Goal: Information Seeking & Learning: Learn about a topic

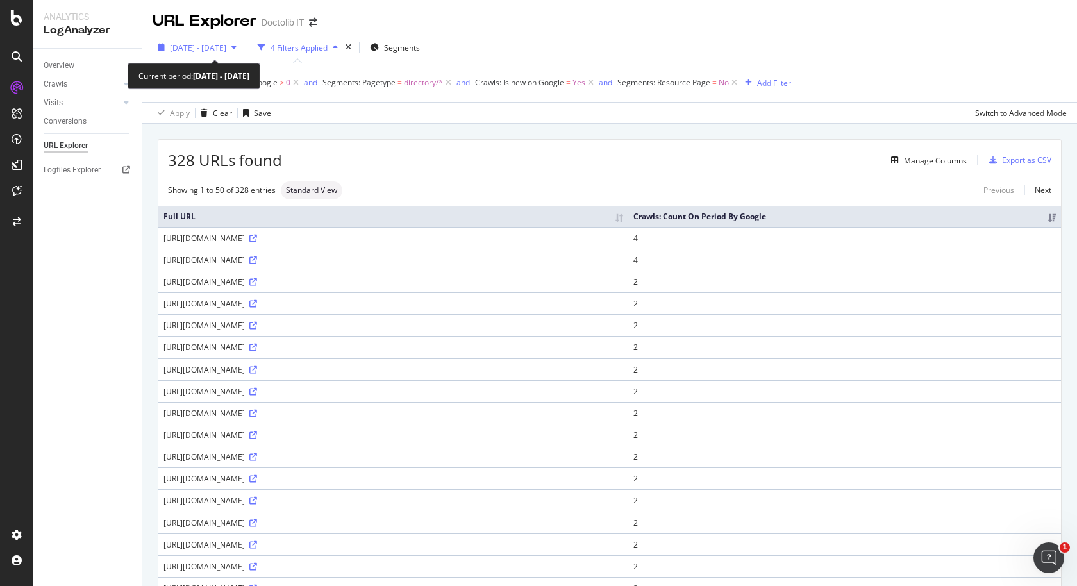
click at [237, 46] on icon "button" at bounding box center [233, 48] width 5 height 8
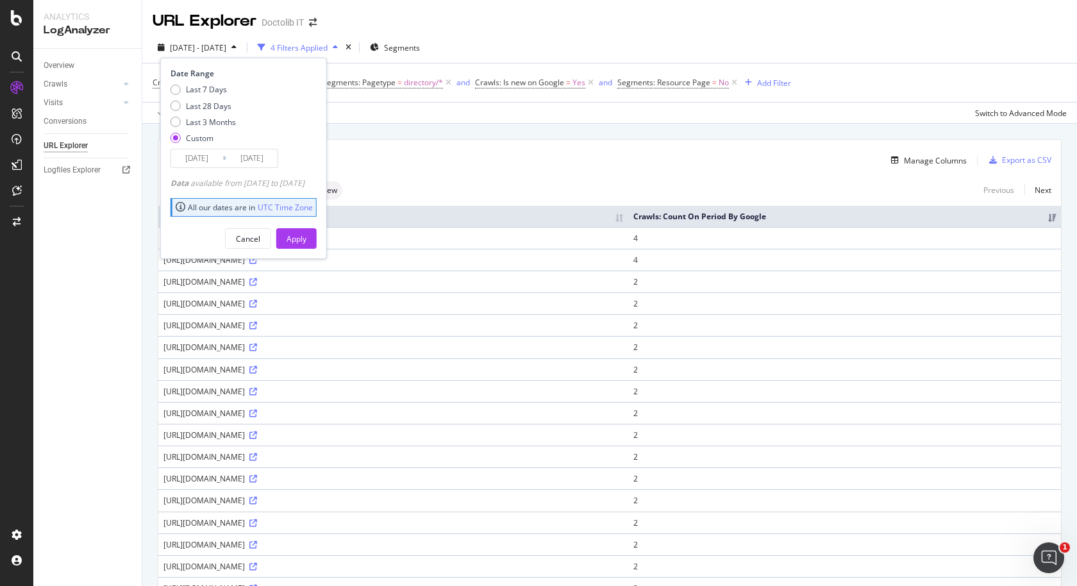
click at [237, 46] on icon "button" at bounding box center [233, 48] width 5 height 8
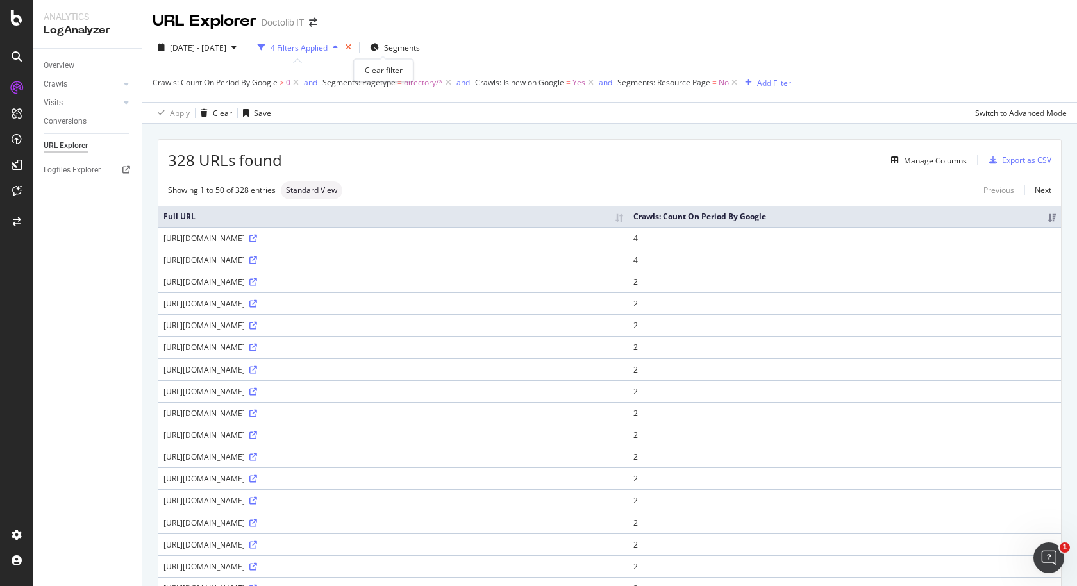
click at [351, 49] on icon "times" at bounding box center [349, 48] width 6 height 8
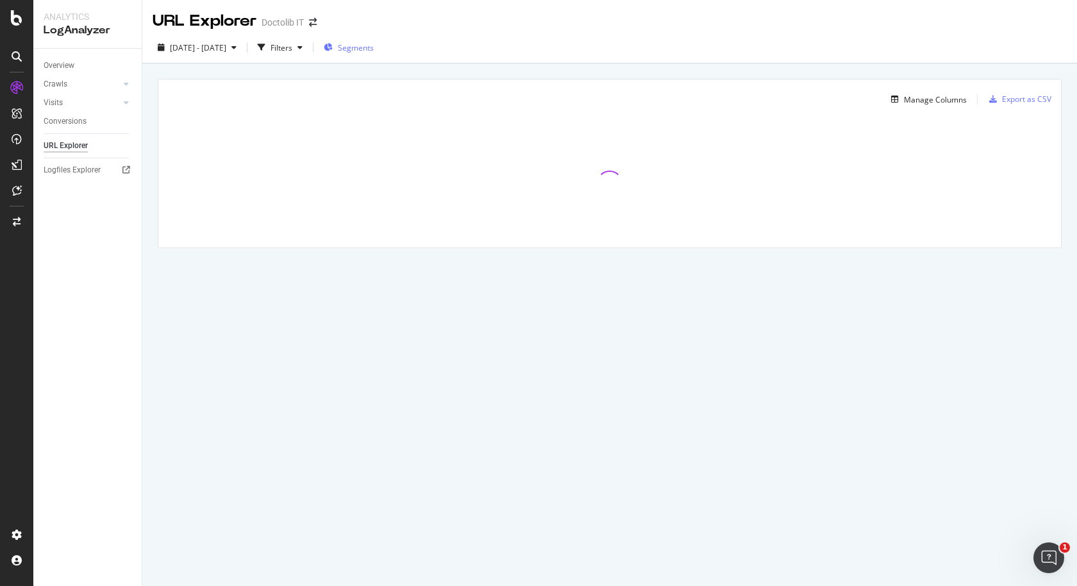
click at [374, 49] on span "Segments" at bounding box center [356, 47] width 36 height 11
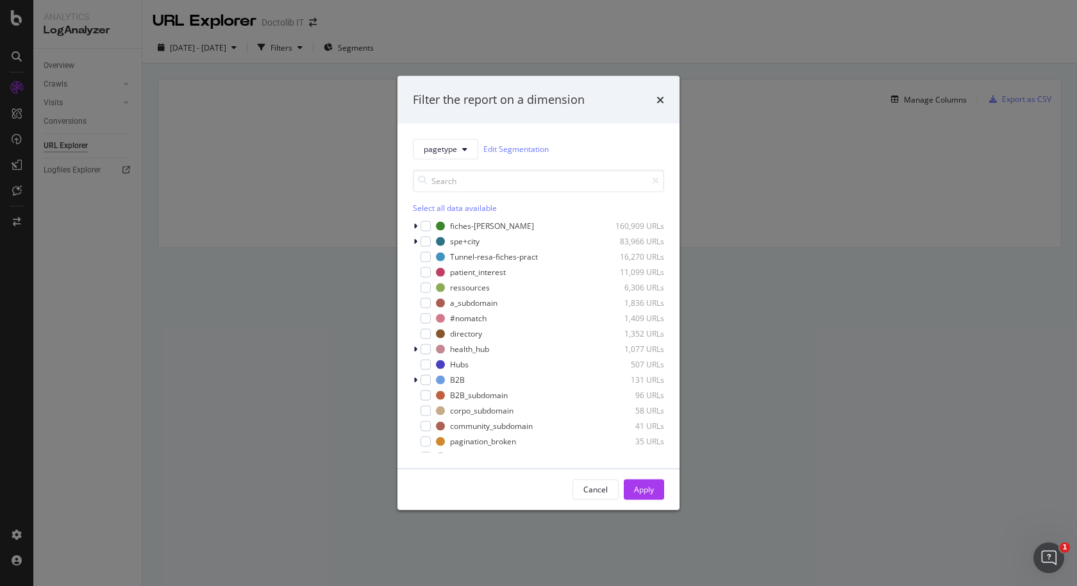
type input "c"
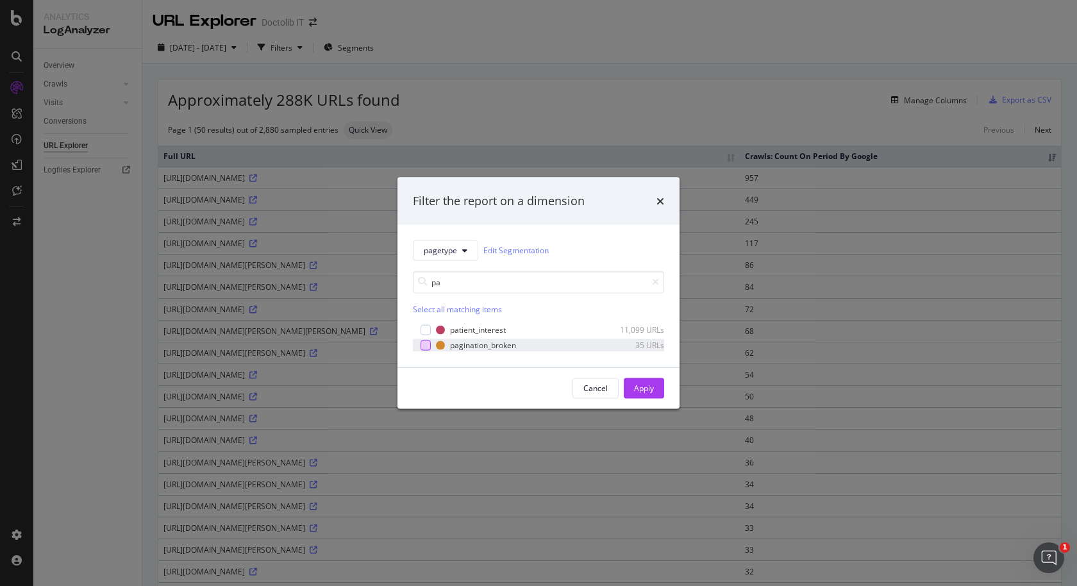
type input "pa"
click at [428, 347] on div "modal" at bounding box center [426, 345] width 10 height 10
click at [647, 389] on div "Apply" at bounding box center [644, 388] width 20 height 11
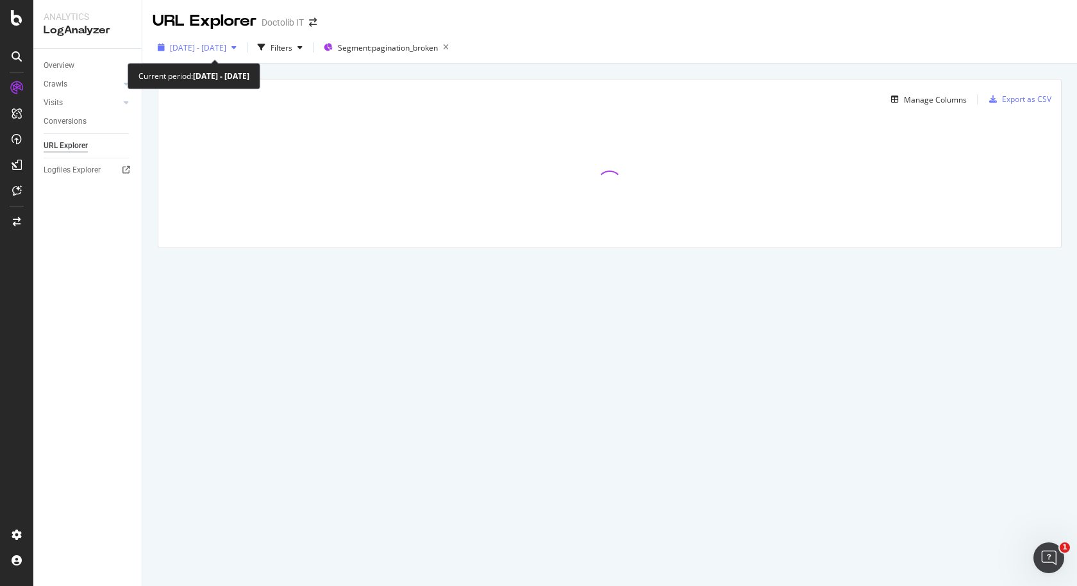
click at [237, 47] on icon "button" at bounding box center [233, 48] width 5 height 8
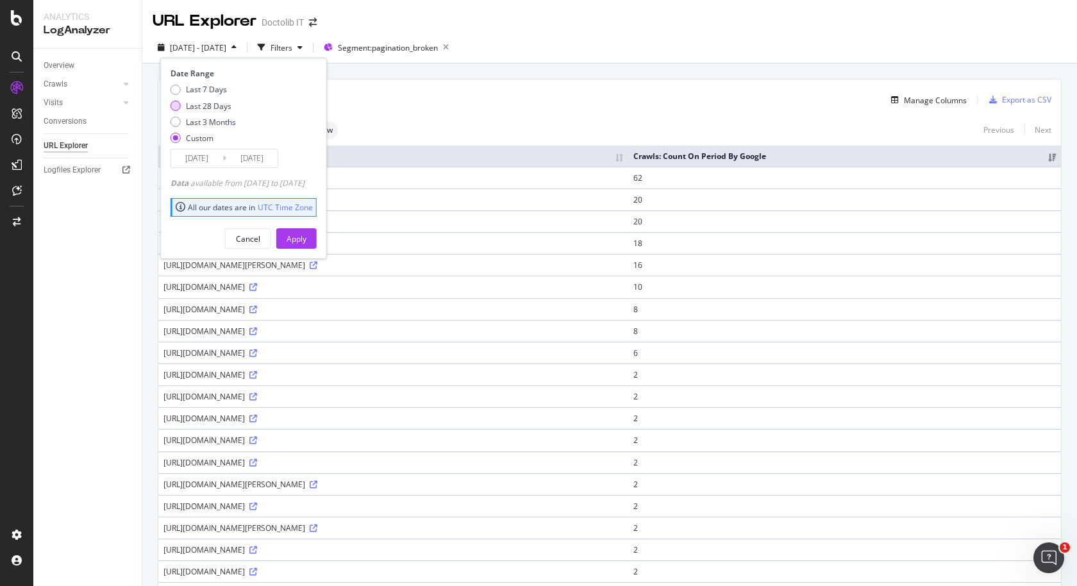
click at [215, 101] on div "Last 28 Days" at bounding box center [209, 106] width 46 height 11
type input "2025/09/17"
type input "2025/10/14"
click at [306, 242] on div "Apply" at bounding box center [297, 238] width 20 height 11
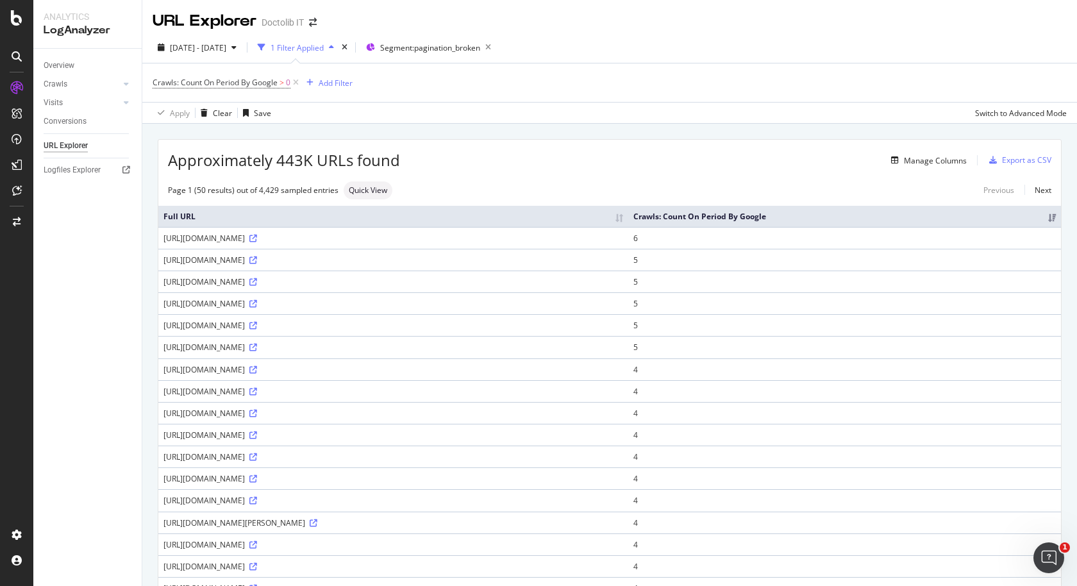
click at [197, 240] on div "https://www.doctolib.it/oftalmologo/veggiapage=7?page=12" at bounding box center [393, 238] width 460 height 11
copy div "https://www.doctolib.it/oftalmologo/veggiapage=7?page=12"
drag, startPoint x: 278, startPoint y: 163, endPoint x: 313, endPoint y: 165, distance: 35.9
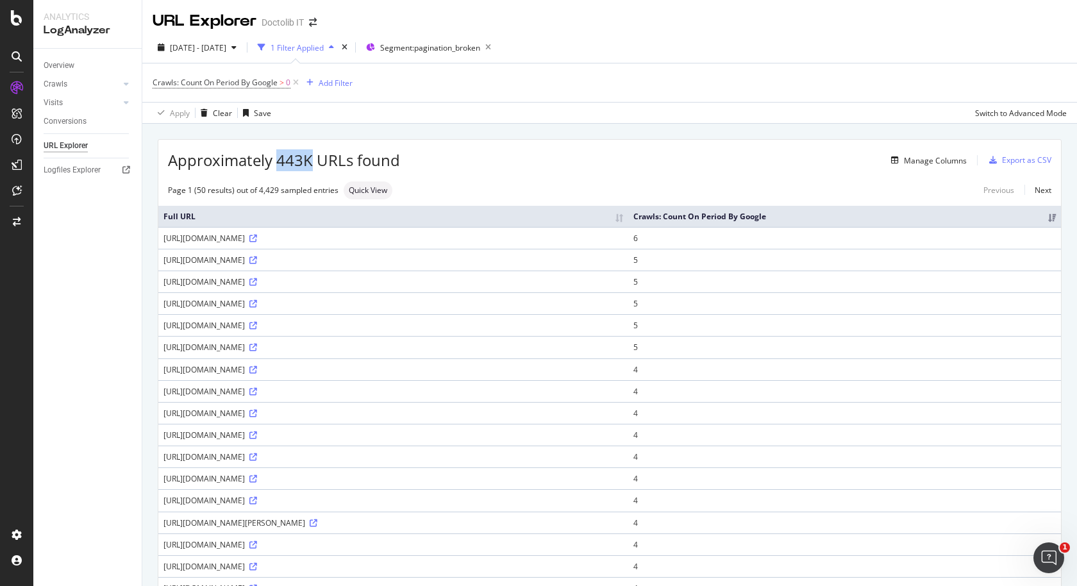
click at [313, 165] on span "Approximately 443K URLs found" at bounding box center [284, 160] width 232 height 22
copy span "443K"
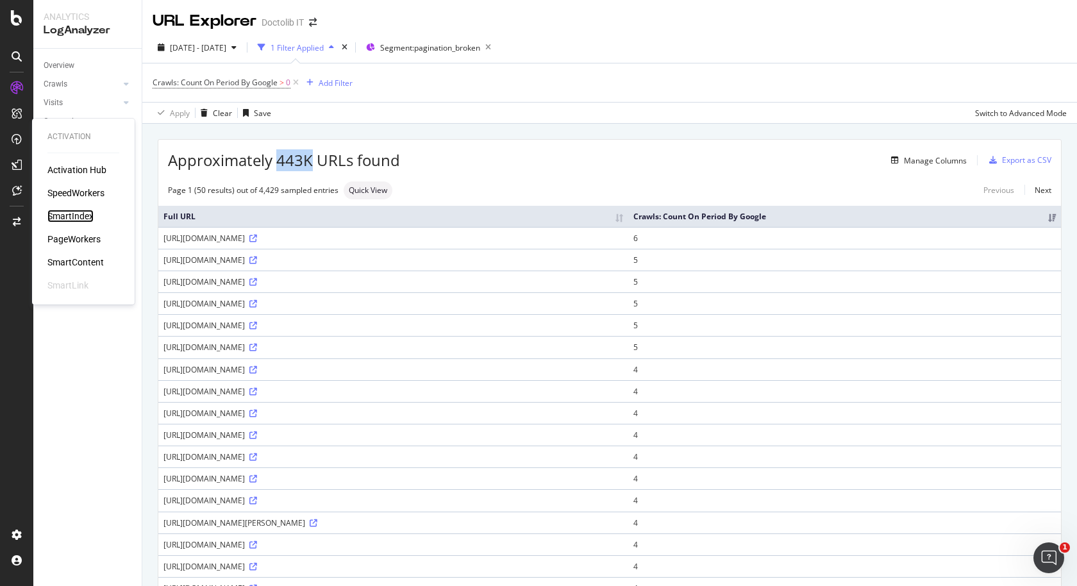
click at [79, 215] on div "SmartIndex" at bounding box center [70, 216] width 46 height 13
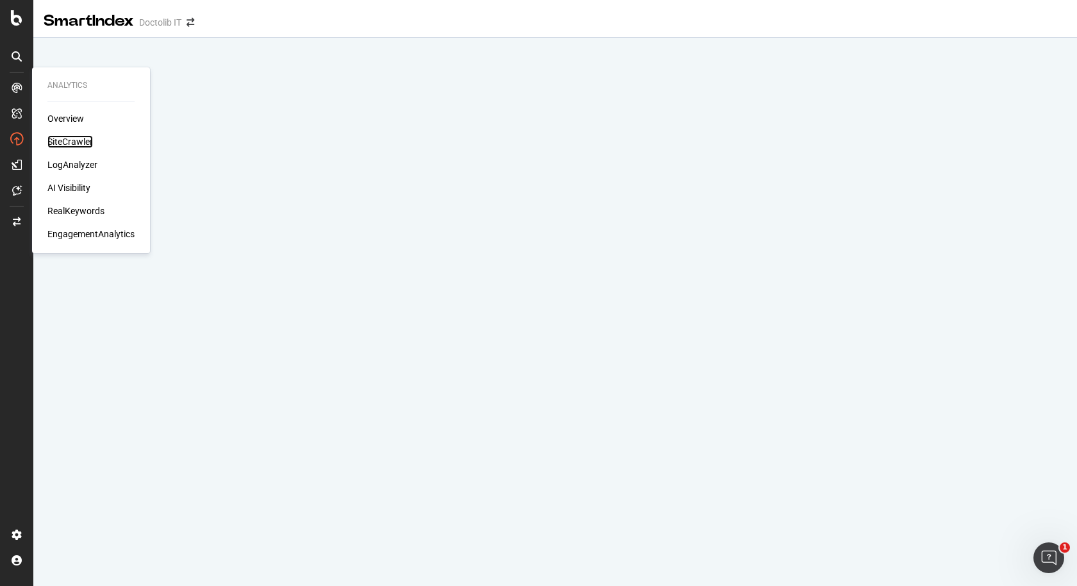
click at [72, 140] on div "SiteCrawler" at bounding box center [70, 141] width 46 height 13
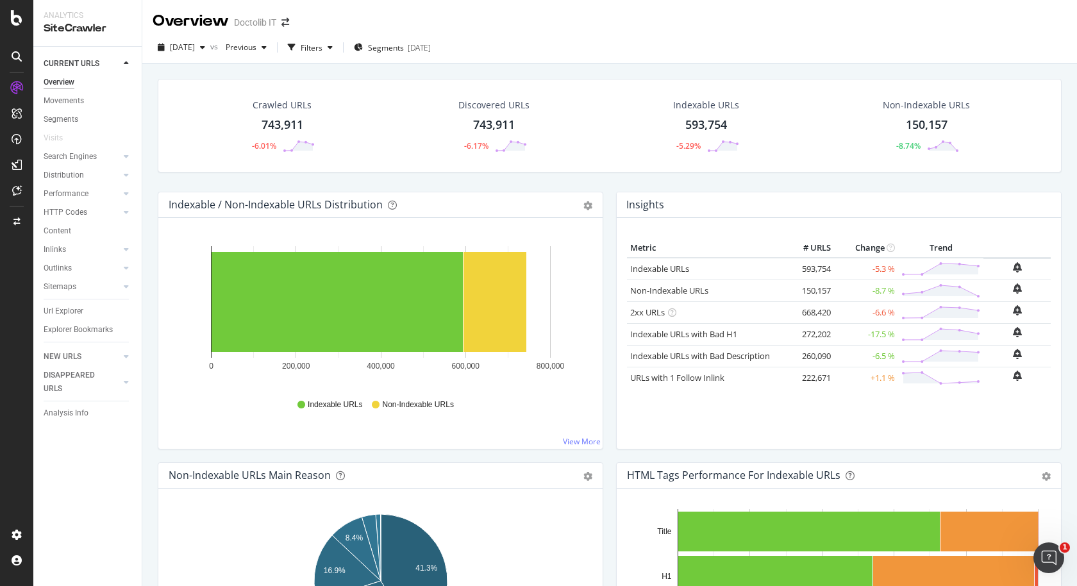
click at [292, 121] on div "743,911" at bounding box center [283, 125] width 42 height 17
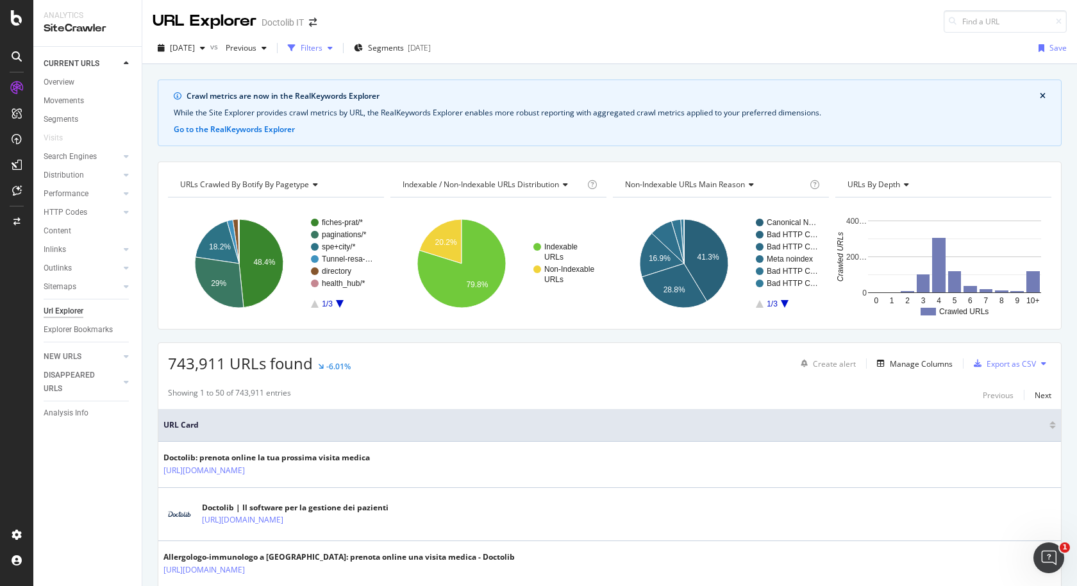
click at [333, 49] on icon "button" at bounding box center [330, 48] width 5 height 8
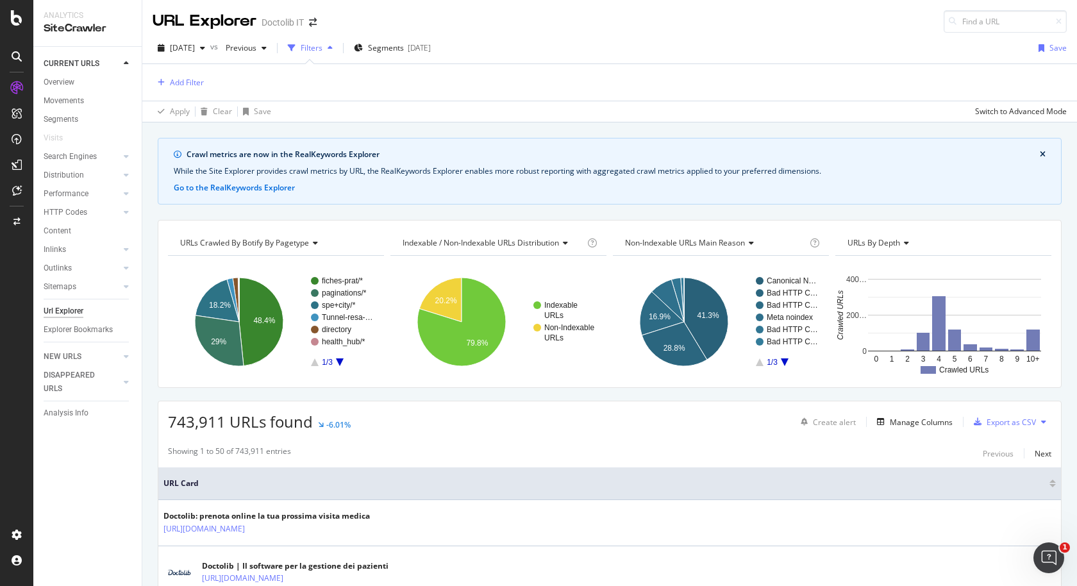
click at [172, 75] on div "Add Filter" at bounding box center [178, 82] width 51 height 15
click at [178, 83] on div "Add Filter" at bounding box center [187, 82] width 34 height 11
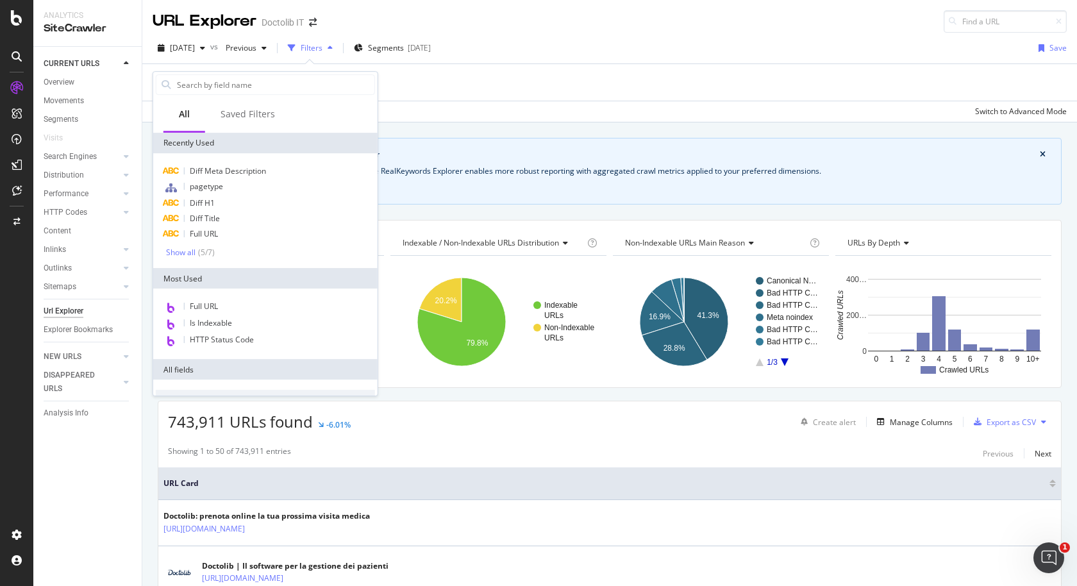
click at [521, 366] on rect "A chart." at bounding box center [498, 322] width 216 height 112
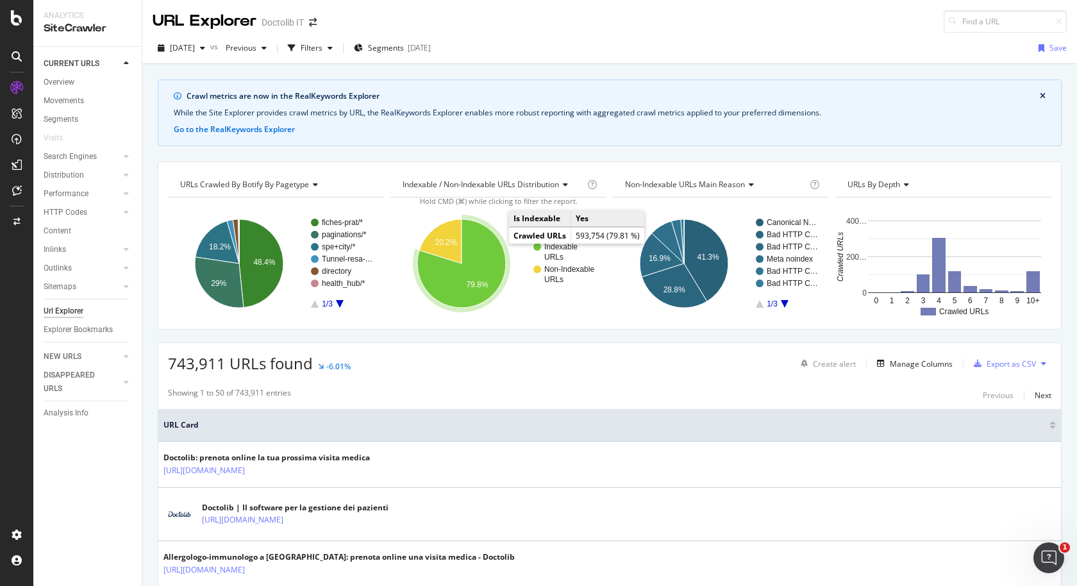
click at [480, 262] on icon "A chart." at bounding box center [461, 263] width 88 height 88
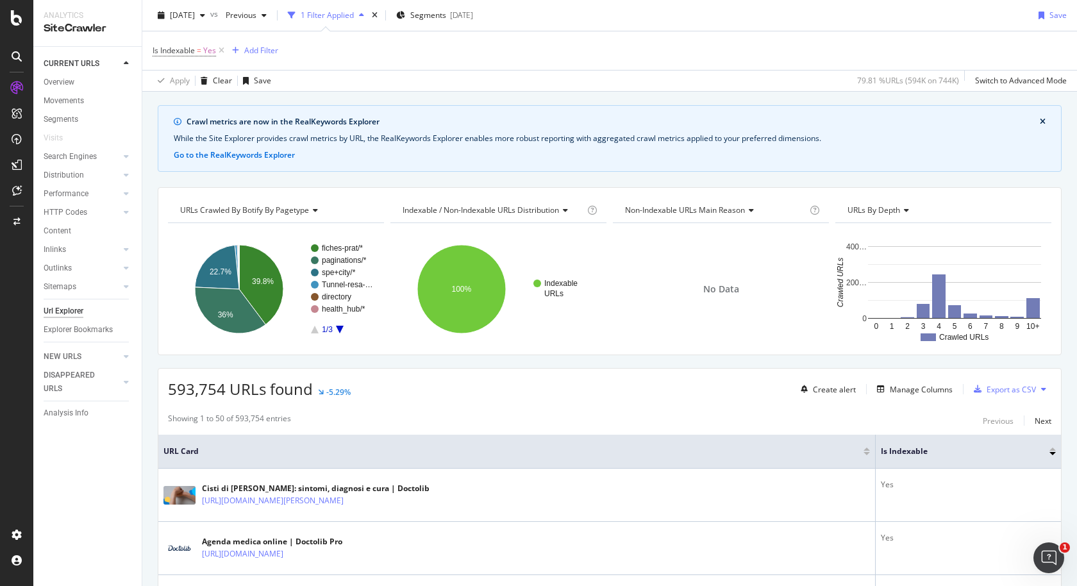
scroll to position [47, 0]
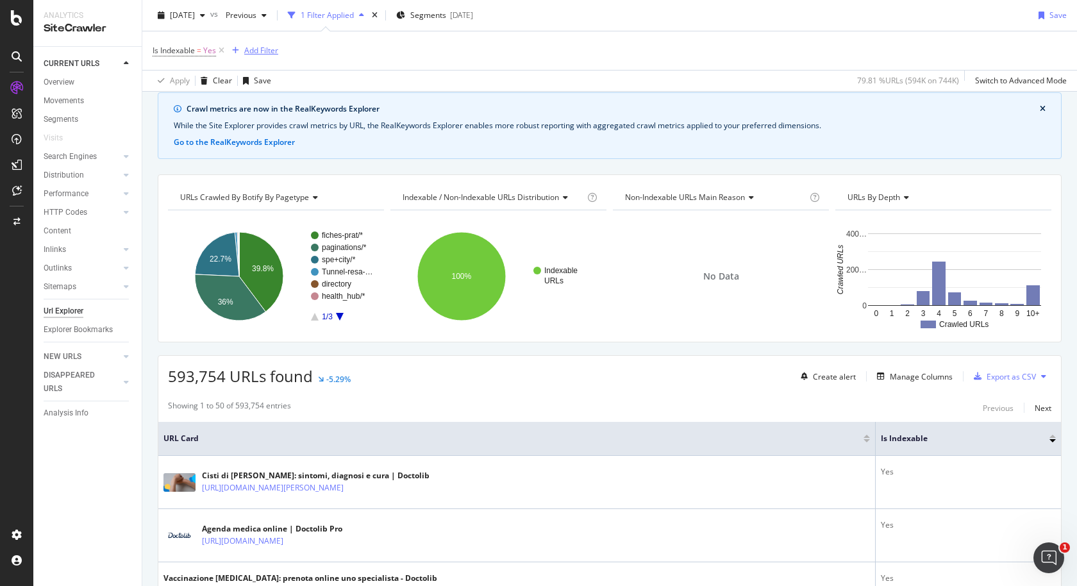
click at [266, 47] on div "Add Filter" at bounding box center [261, 50] width 34 height 11
click at [932, 372] on div "Manage Columns" at bounding box center [921, 376] width 63 height 11
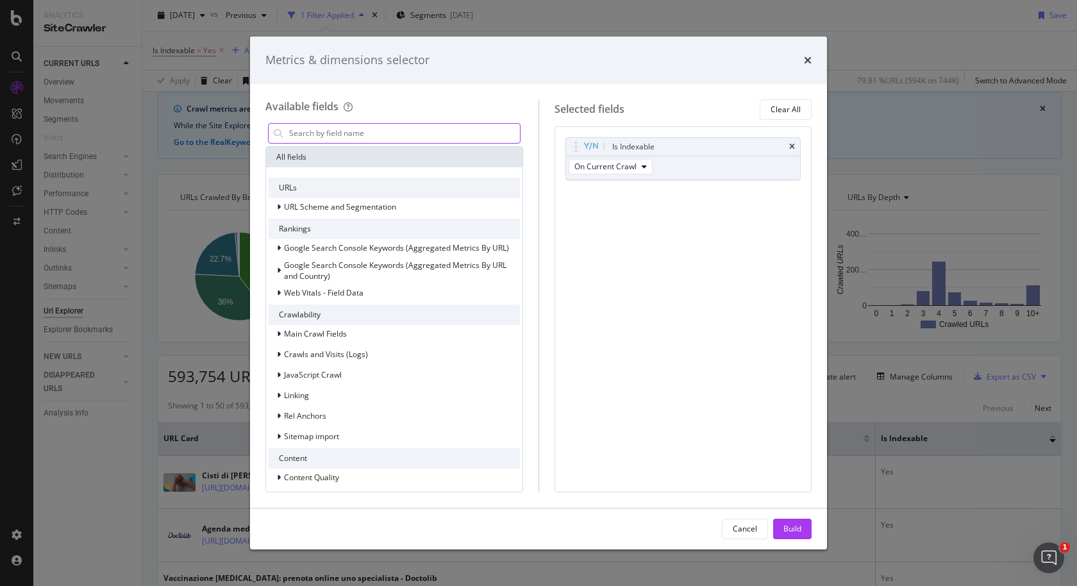
click at [400, 139] on input "modal" at bounding box center [404, 133] width 232 height 19
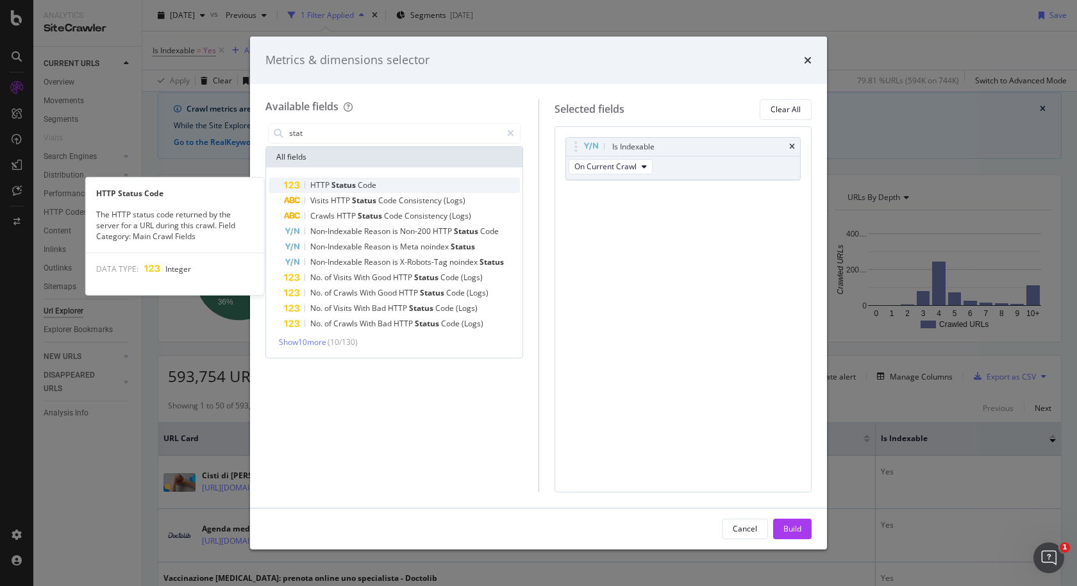
type input "stat"
click at [413, 188] on div "HTTP Status Code" at bounding box center [402, 185] width 236 height 15
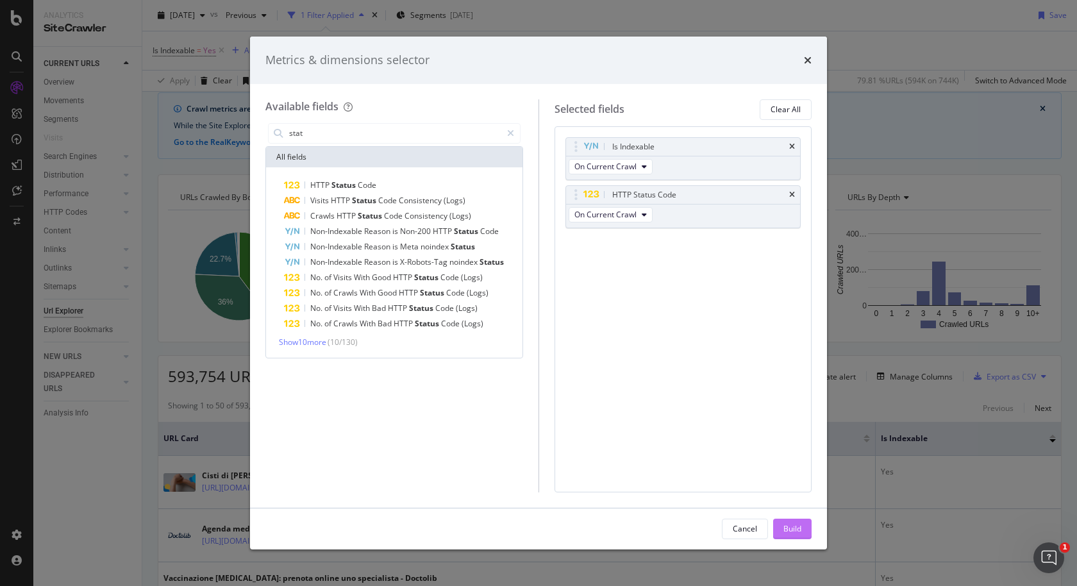
click at [785, 531] on div "Build" at bounding box center [792, 528] width 18 height 11
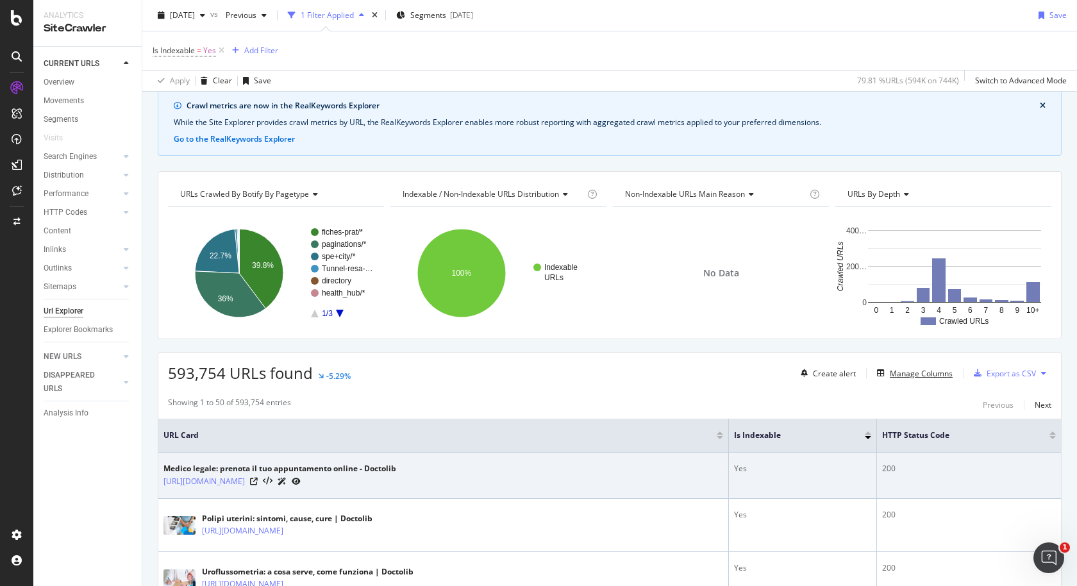
scroll to position [23, 0]
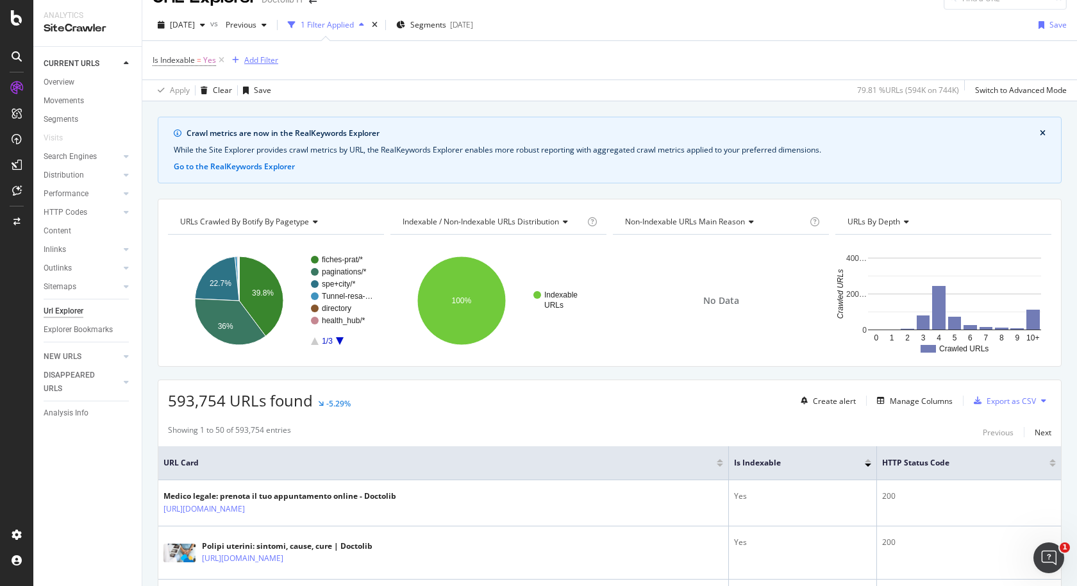
click at [267, 62] on div "Add Filter" at bounding box center [261, 59] width 34 height 11
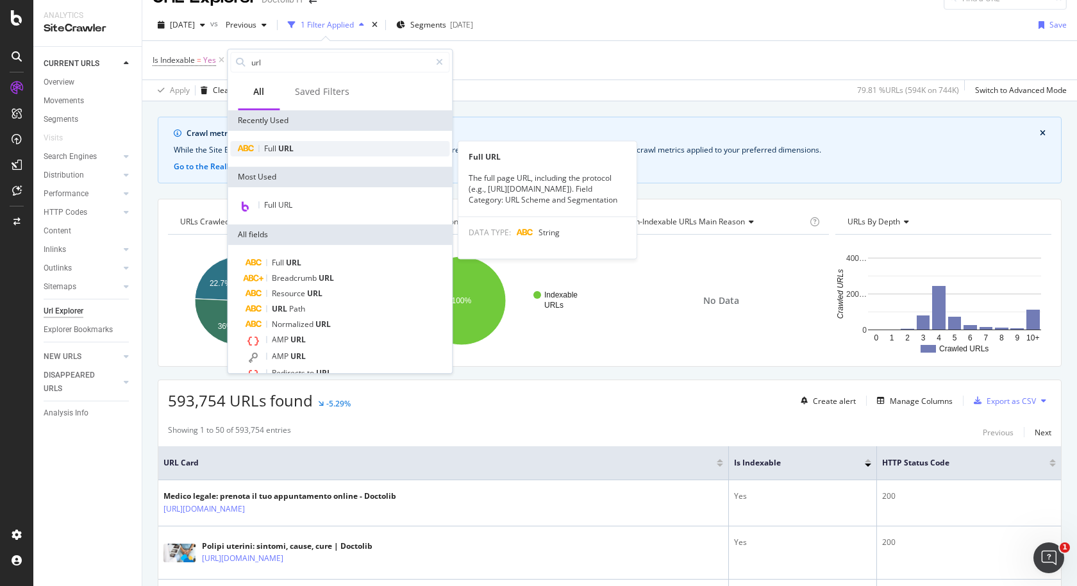
type input "url"
click at [296, 151] on div "Full URL" at bounding box center [339, 148] width 219 height 15
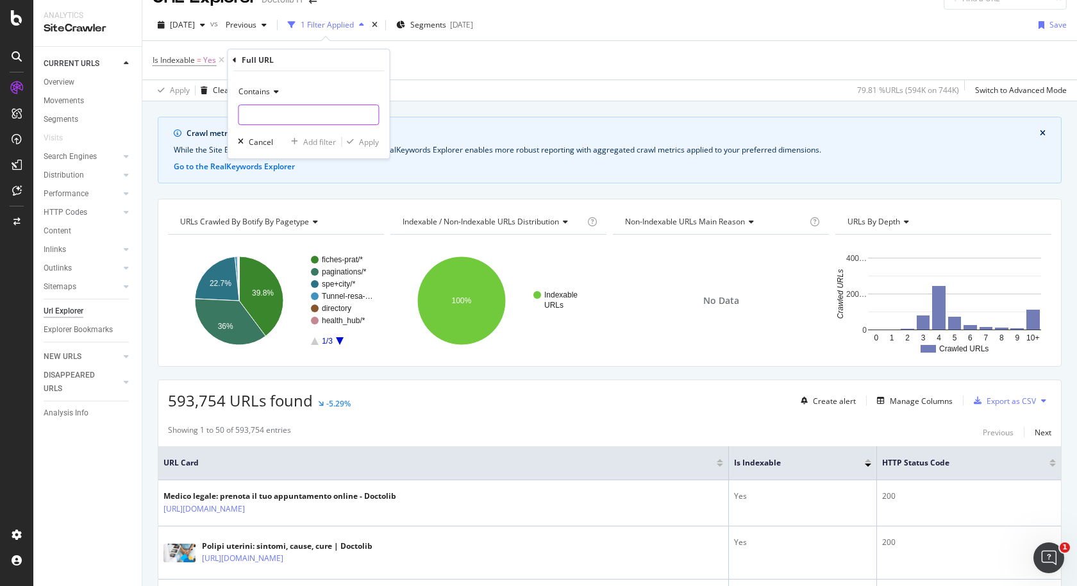
click at [308, 112] on input "text" at bounding box center [308, 114] width 140 height 21
type input "page"
click at [378, 142] on div "Apply" at bounding box center [369, 142] width 20 height 11
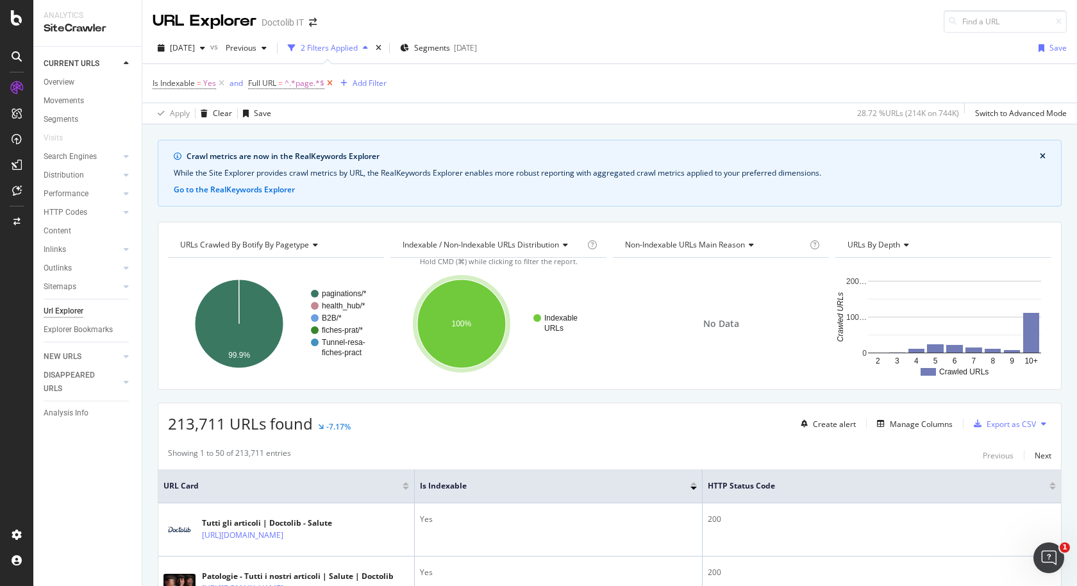
click at [330, 84] on icon at bounding box center [329, 83] width 11 height 13
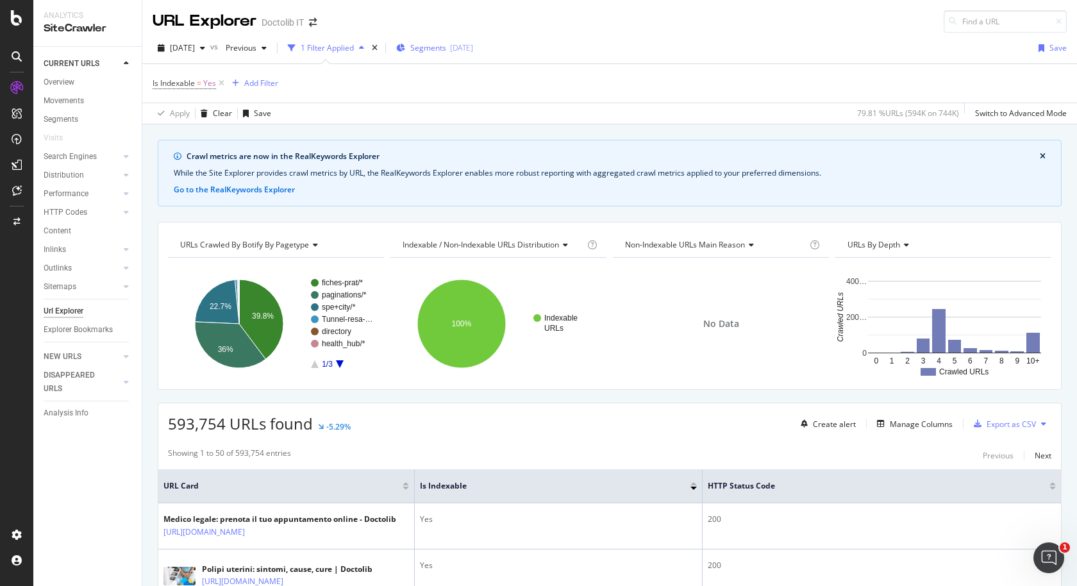
click at [437, 48] on span "Segments" at bounding box center [428, 47] width 36 height 11
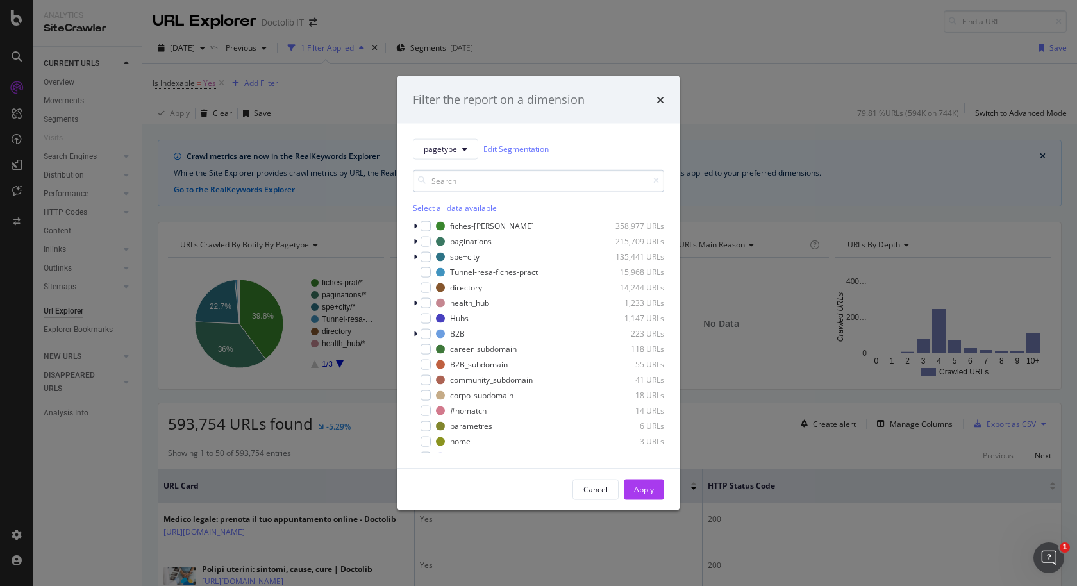
click at [467, 185] on input "modal" at bounding box center [538, 180] width 251 height 22
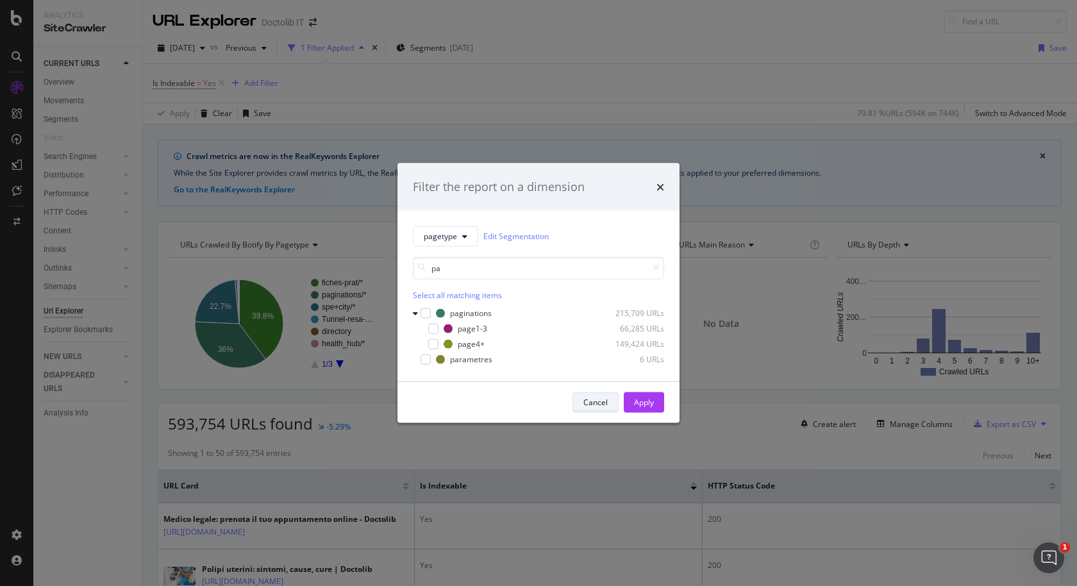
type input "pa"
click at [592, 399] on div "Cancel" at bounding box center [595, 402] width 24 height 11
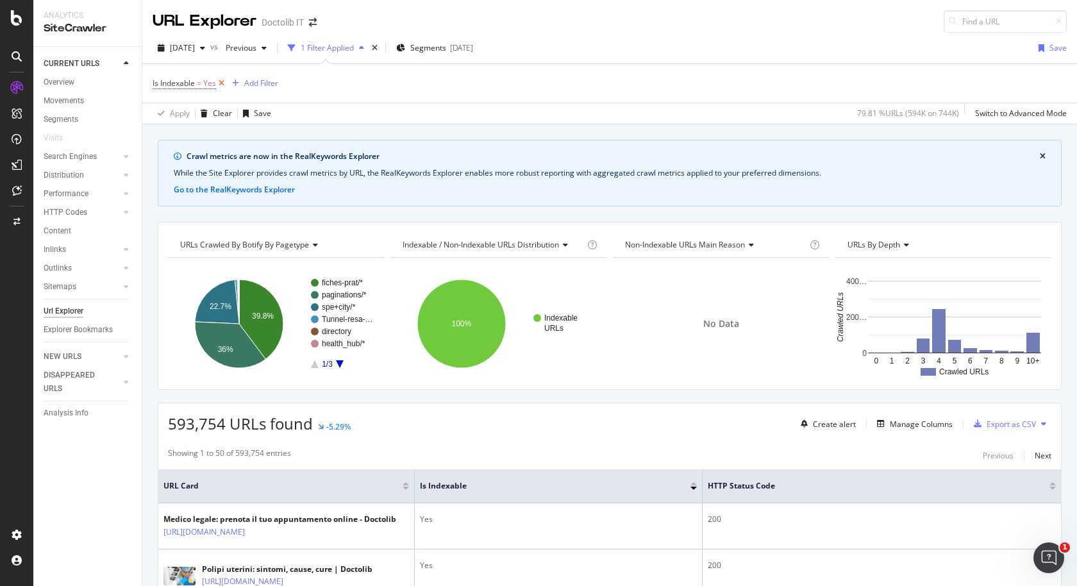
click at [223, 84] on icon at bounding box center [221, 83] width 11 height 13
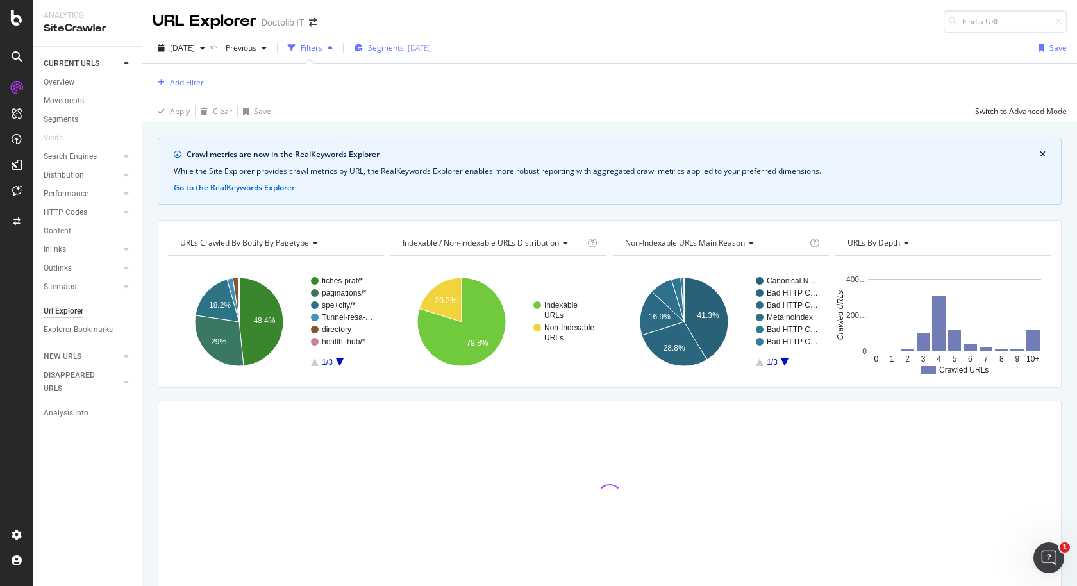
click at [404, 46] on span "Segments" at bounding box center [386, 47] width 36 height 11
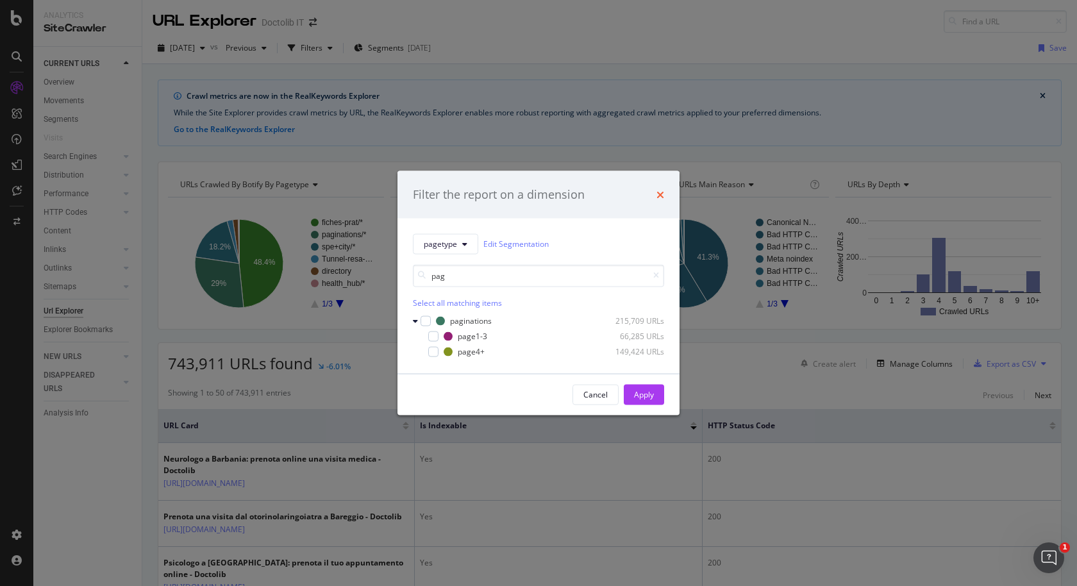
type input "pag"
click at [662, 194] on icon "times" at bounding box center [660, 194] width 8 height 10
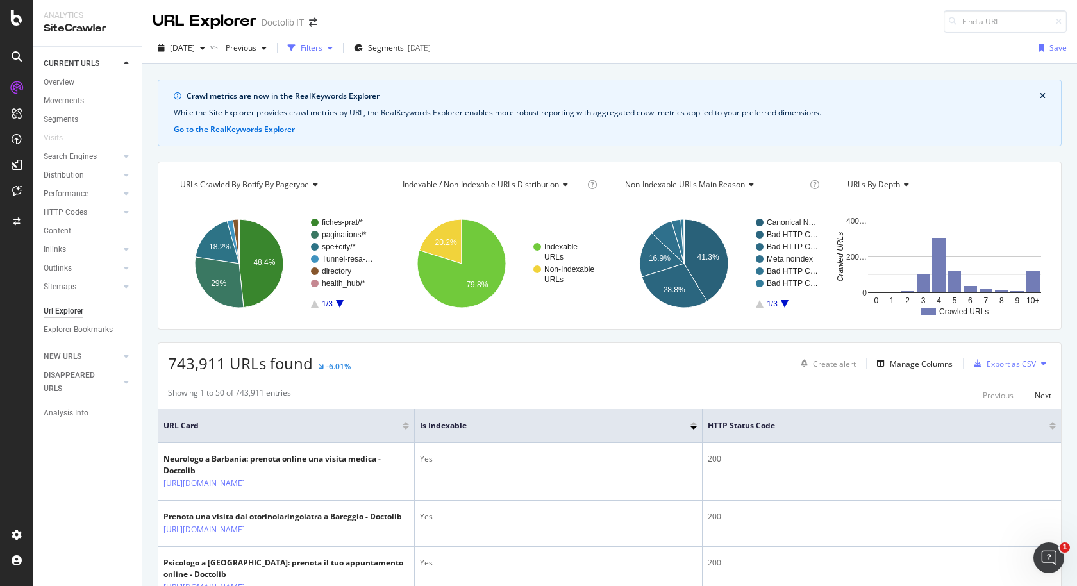
click at [338, 49] on div "button" at bounding box center [329, 48] width 15 height 8
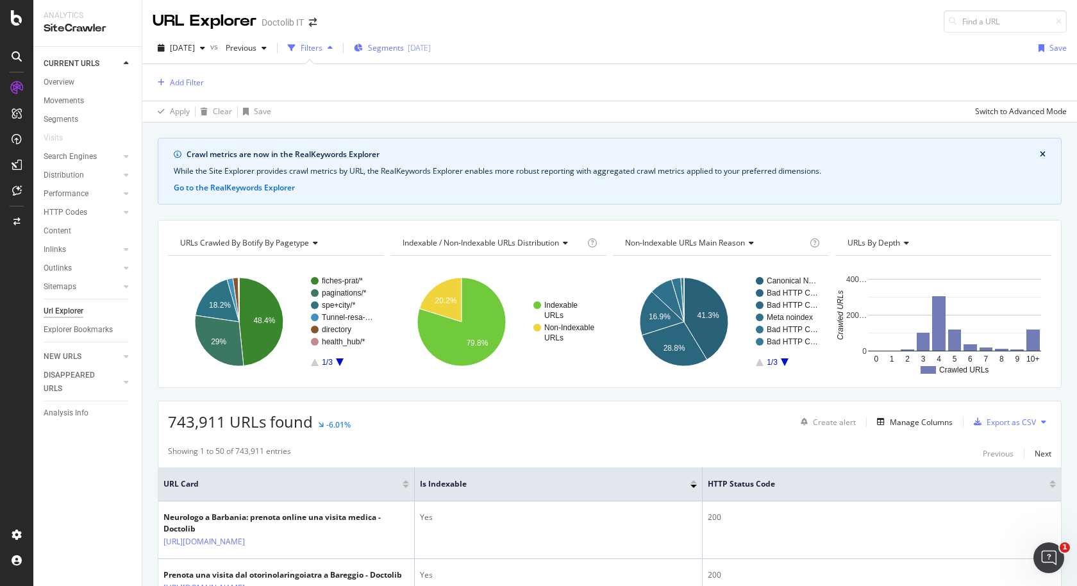
click at [396, 46] on span "Segments" at bounding box center [386, 47] width 36 height 11
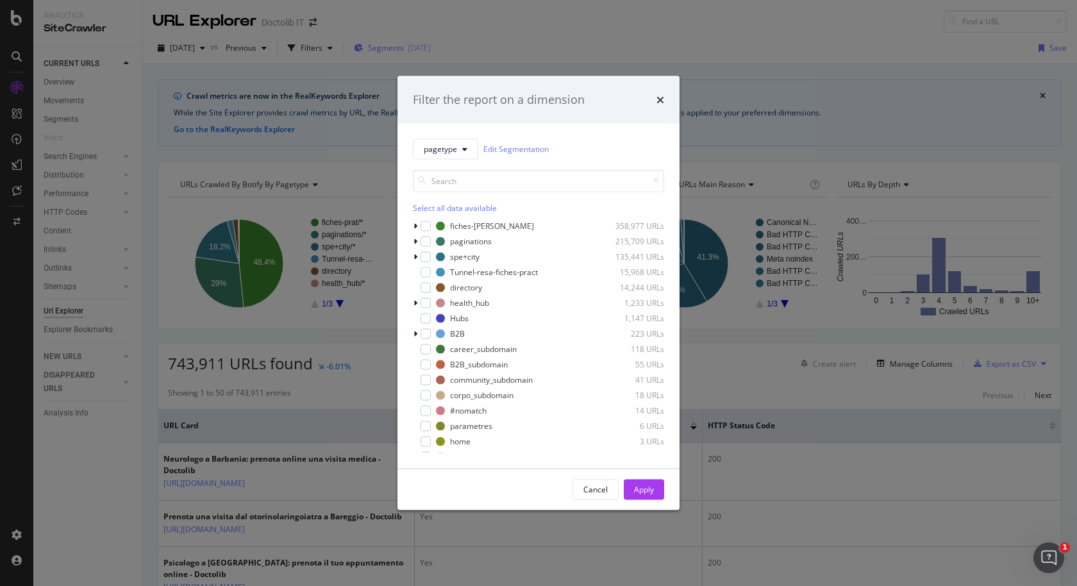
type input "c"
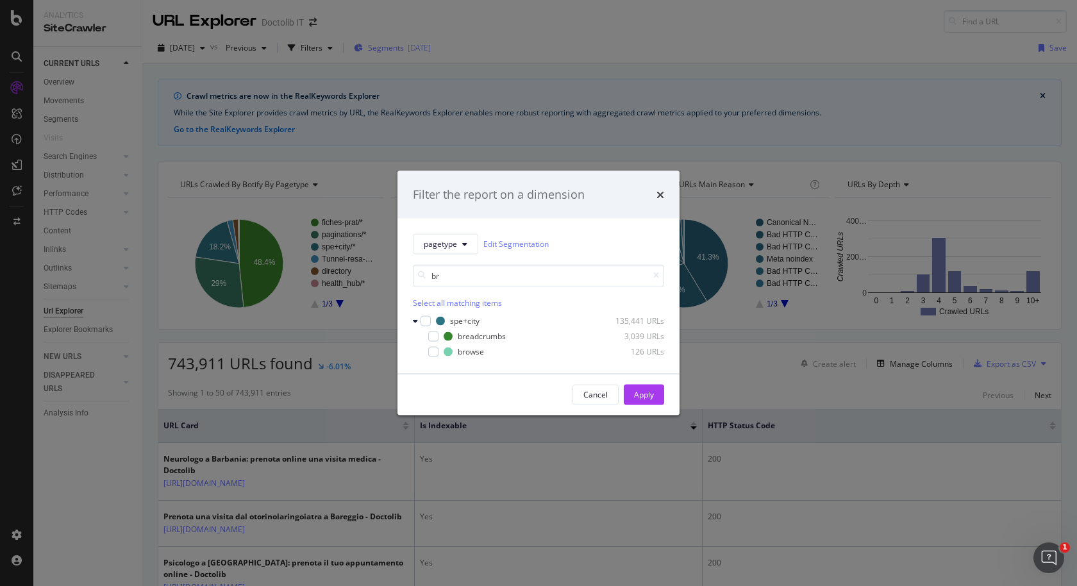
type input "b"
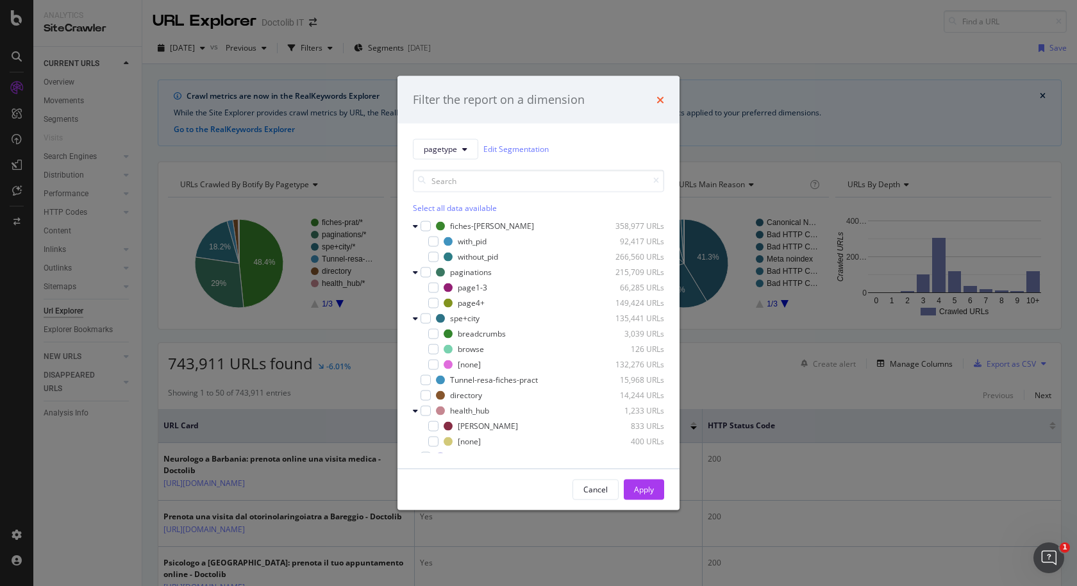
click at [661, 96] on icon "times" at bounding box center [660, 99] width 8 height 10
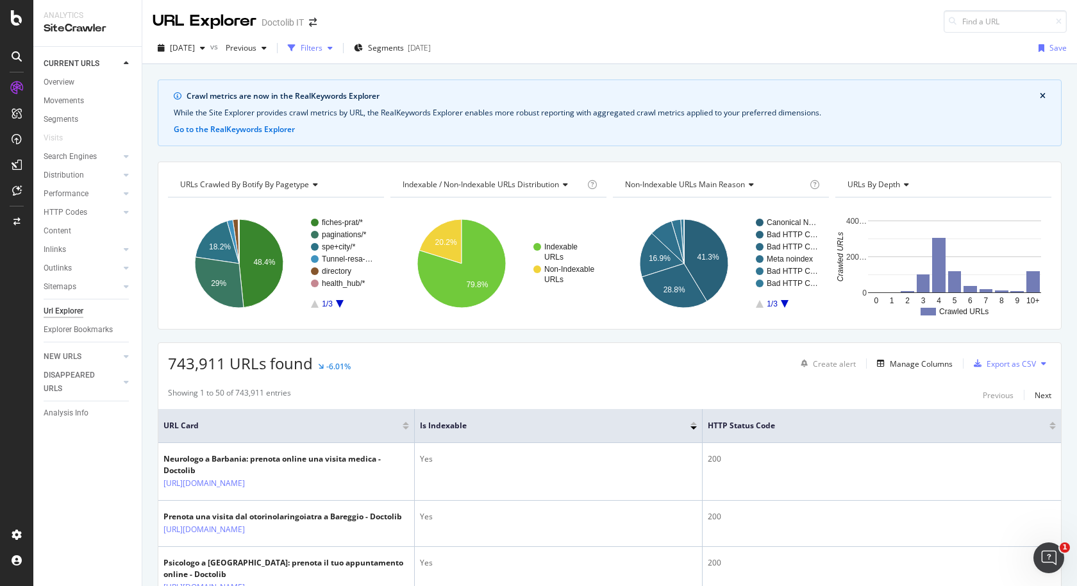
click at [322, 47] on div "Filters" at bounding box center [312, 47] width 22 height 11
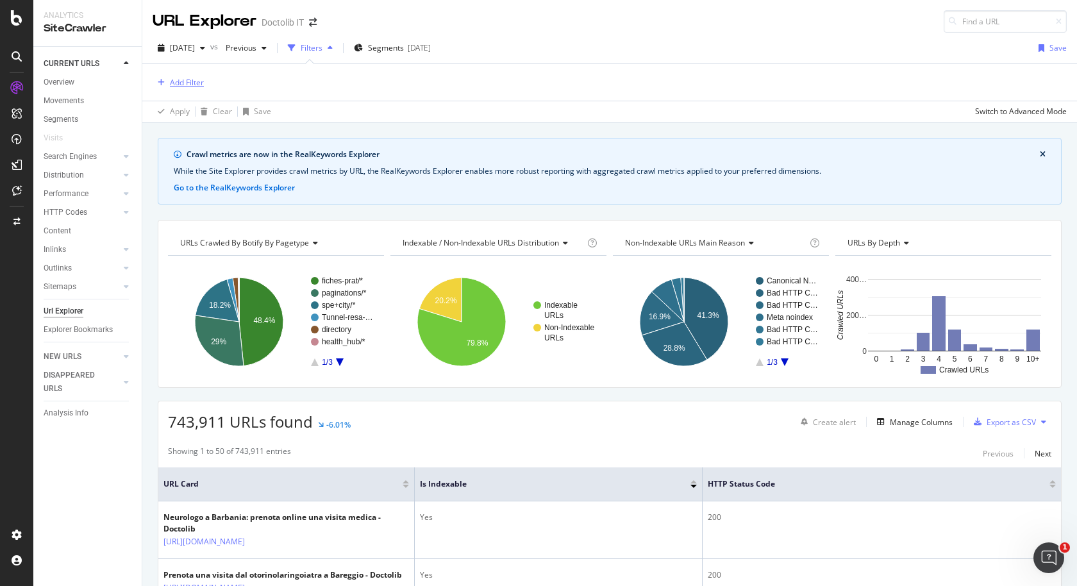
click at [201, 80] on div "Add Filter" at bounding box center [187, 82] width 34 height 11
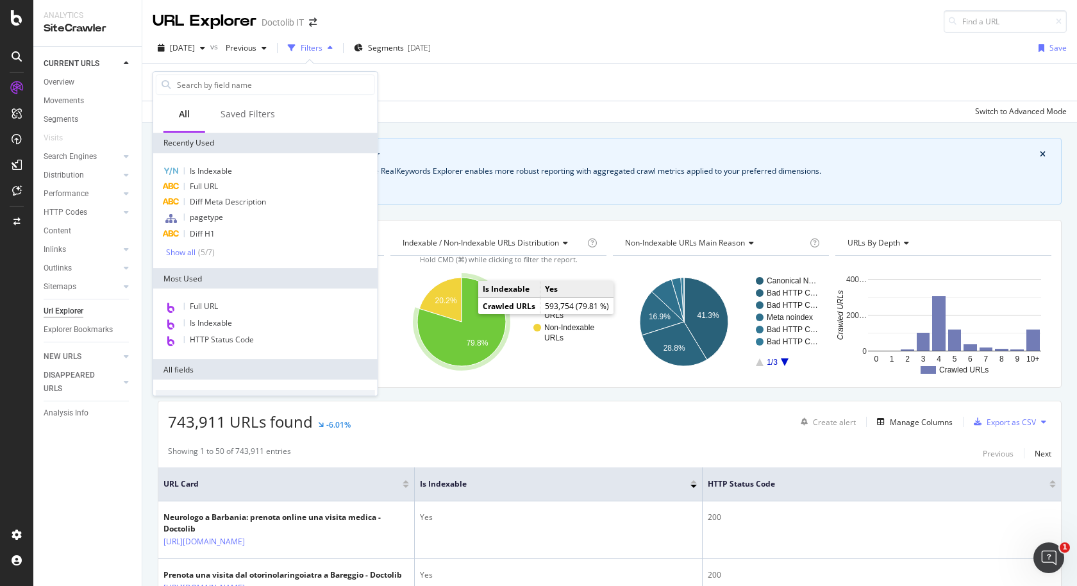
click at [483, 333] on icon "A chart." at bounding box center [461, 322] width 88 height 88
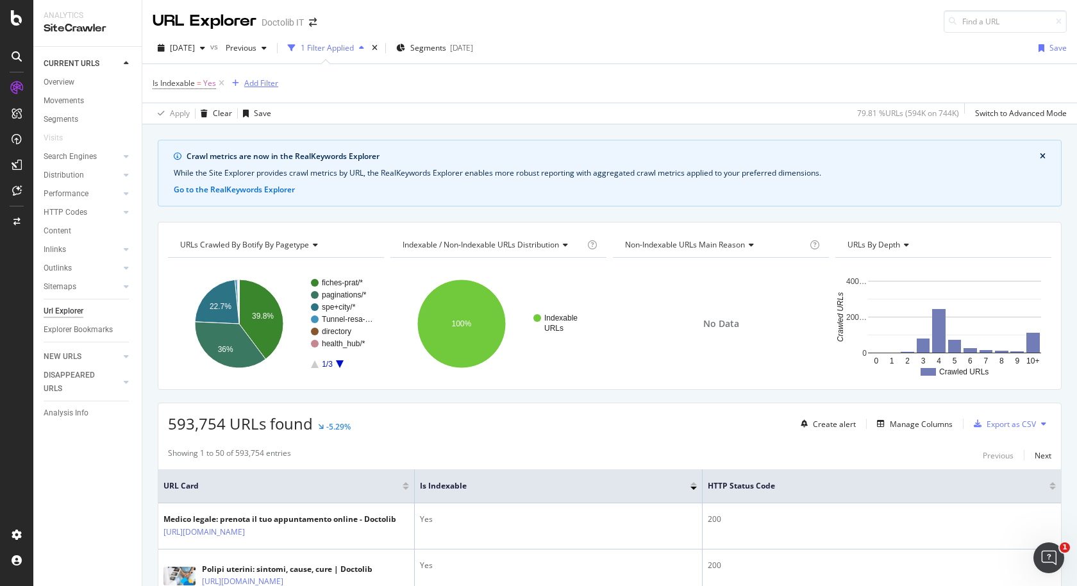
click at [271, 81] on div "Add Filter" at bounding box center [261, 83] width 34 height 11
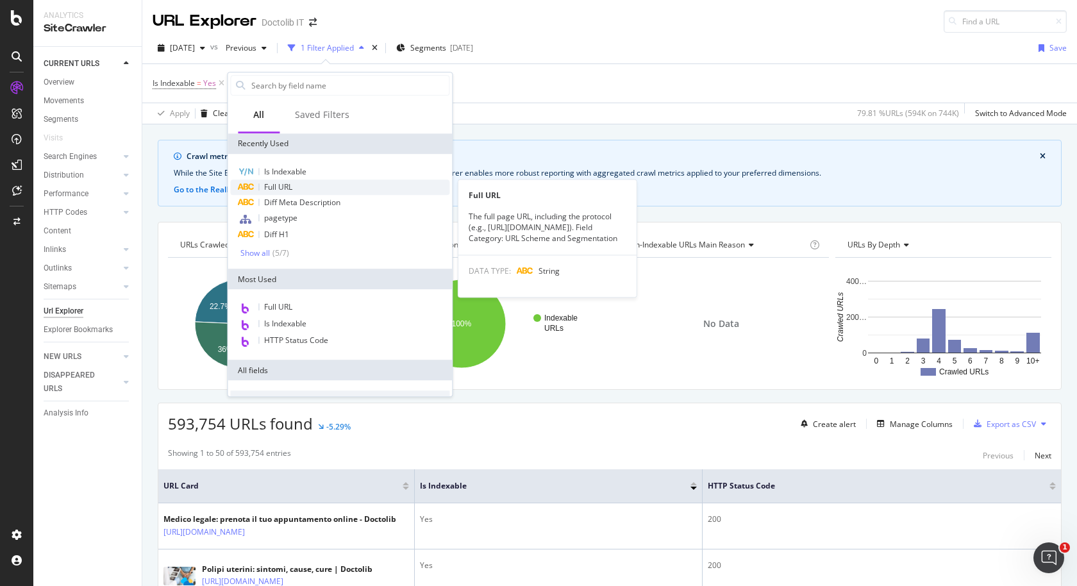
click at [270, 188] on span "Full URL" at bounding box center [278, 186] width 28 height 11
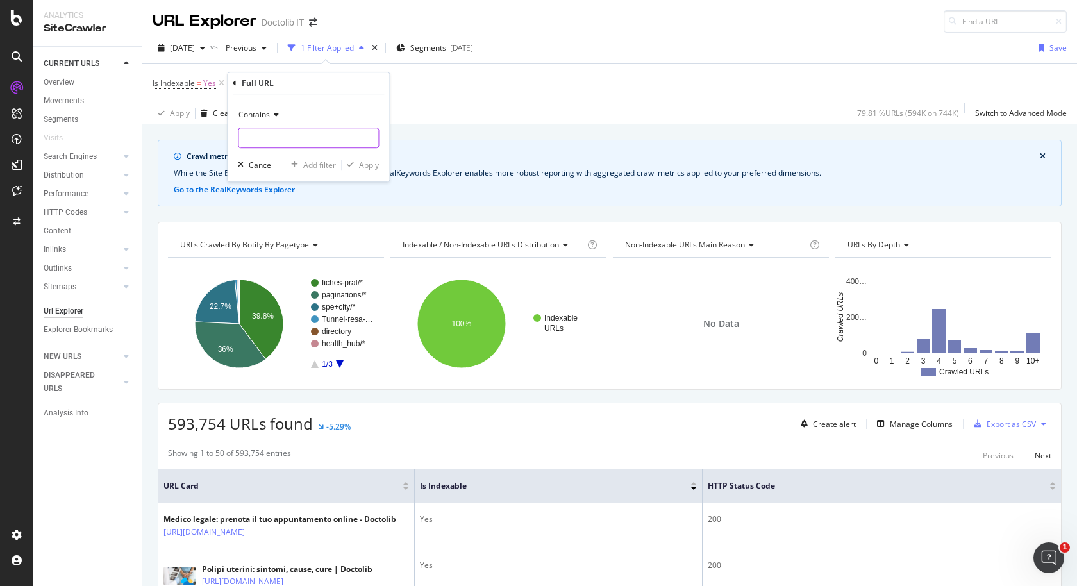
click at [285, 138] on input "text" at bounding box center [308, 138] width 140 height 21
type input "/via-"
click at [361, 165] on div "Apply" at bounding box center [369, 165] width 20 height 11
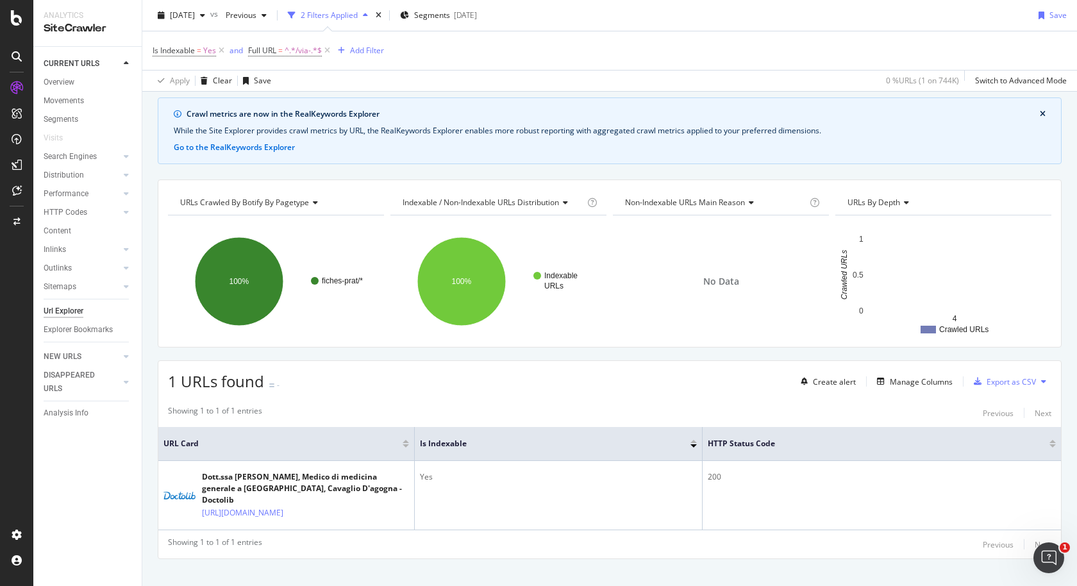
scroll to position [70, 0]
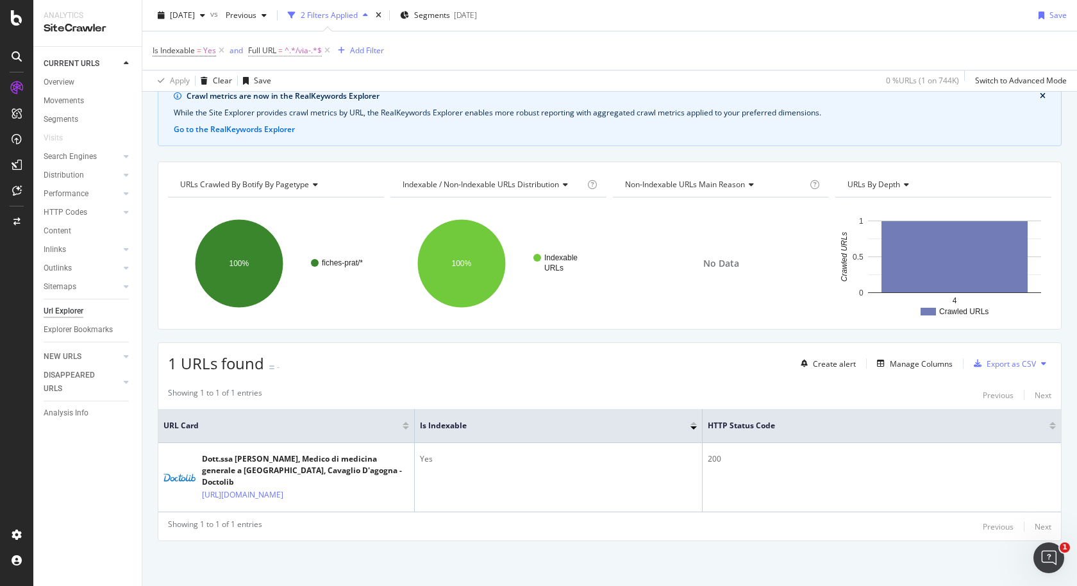
click at [297, 53] on span "^.*/via-.*$" at bounding box center [303, 51] width 37 height 18
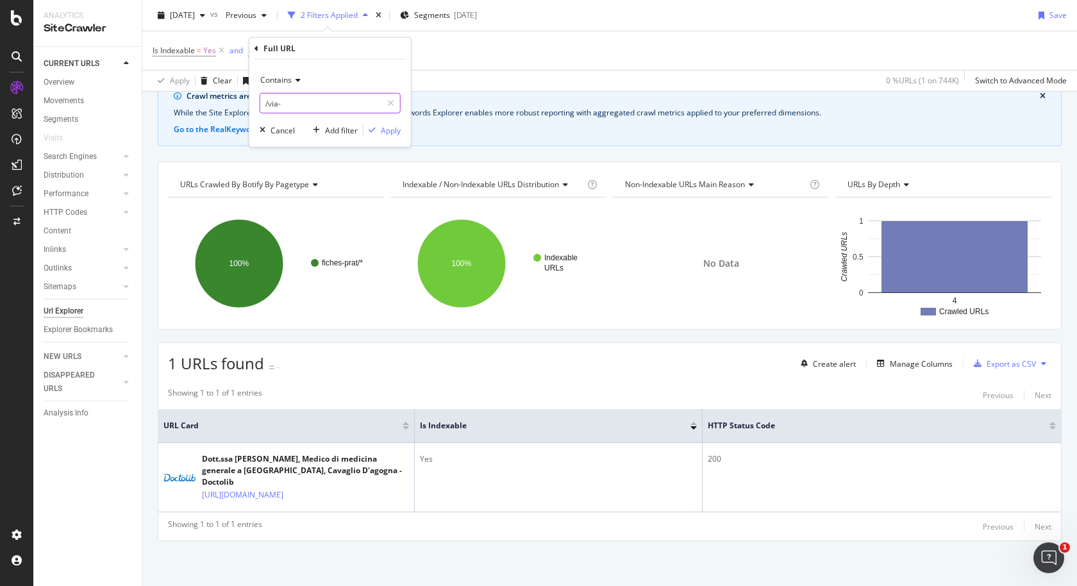
drag, startPoint x: 268, startPoint y: 108, endPoint x: 226, endPoint y: 108, distance: 41.7
click at [226, 108] on body "Analytics SiteCrawler CURRENT URLS Overview Movements Segments Visits Search En…" at bounding box center [538, 293] width 1077 height 586
type input "via-"
click at [392, 124] on div "Apply" at bounding box center [391, 129] width 20 height 11
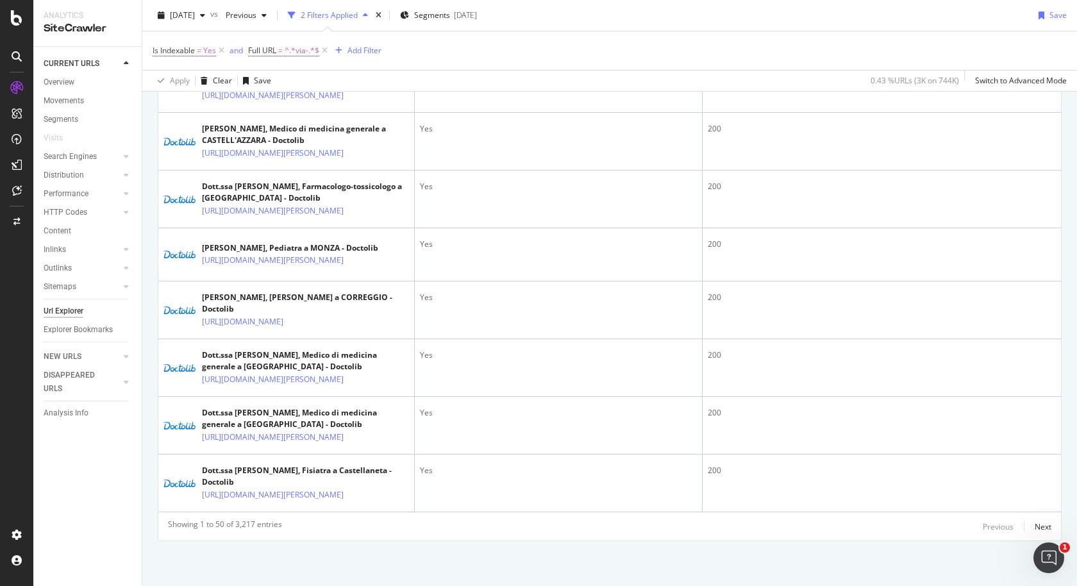
scroll to position [3335, 0]
click at [302, 56] on span "^.*via-.*$" at bounding box center [302, 51] width 35 height 18
click at [258, 104] on div "Contains via- Cancel Add filter Apply" at bounding box center [330, 103] width 162 height 87
click at [263, 104] on input "via-" at bounding box center [320, 103] width 121 height 21
type input "-via-"
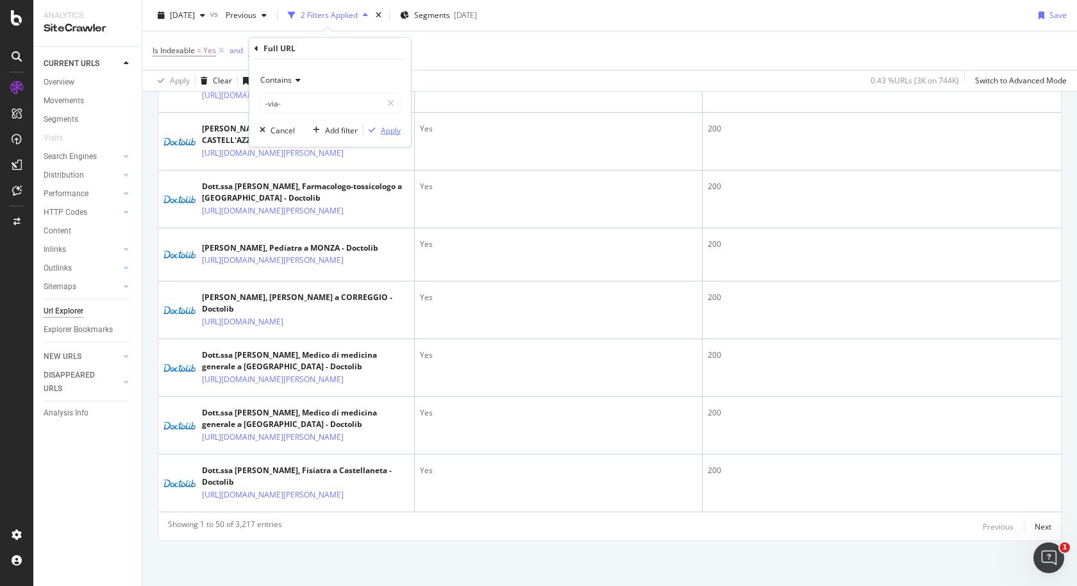
click at [393, 128] on div "Apply" at bounding box center [391, 129] width 20 height 11
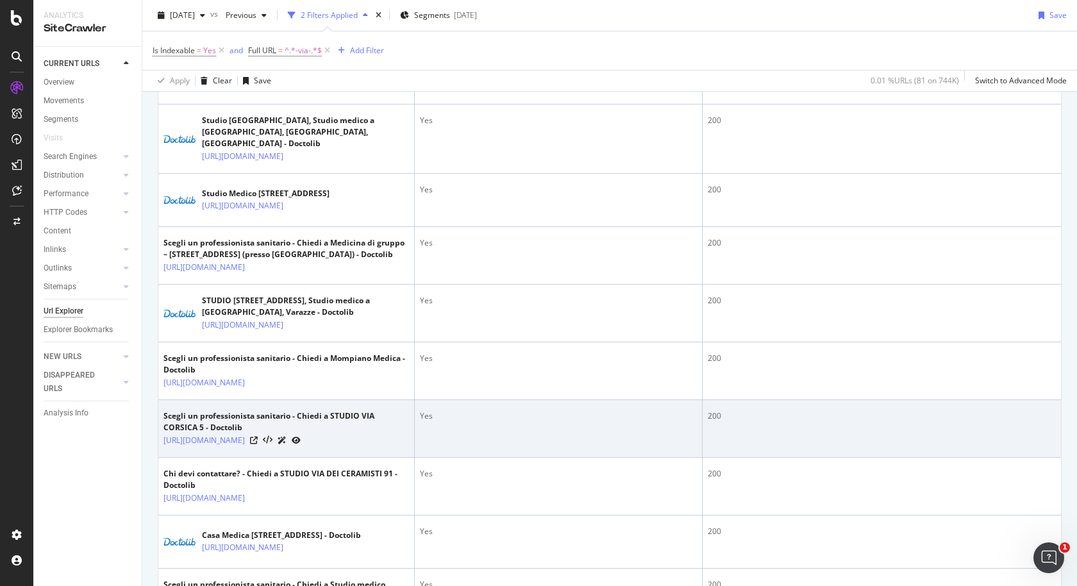
scroll to position [1983, 0]
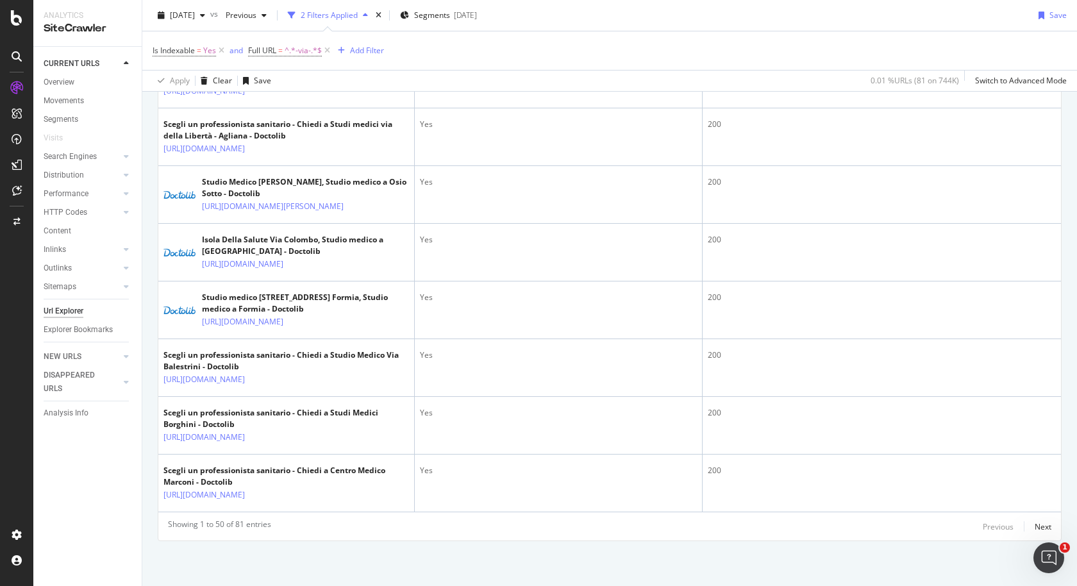
scroll to position [3827, 0]
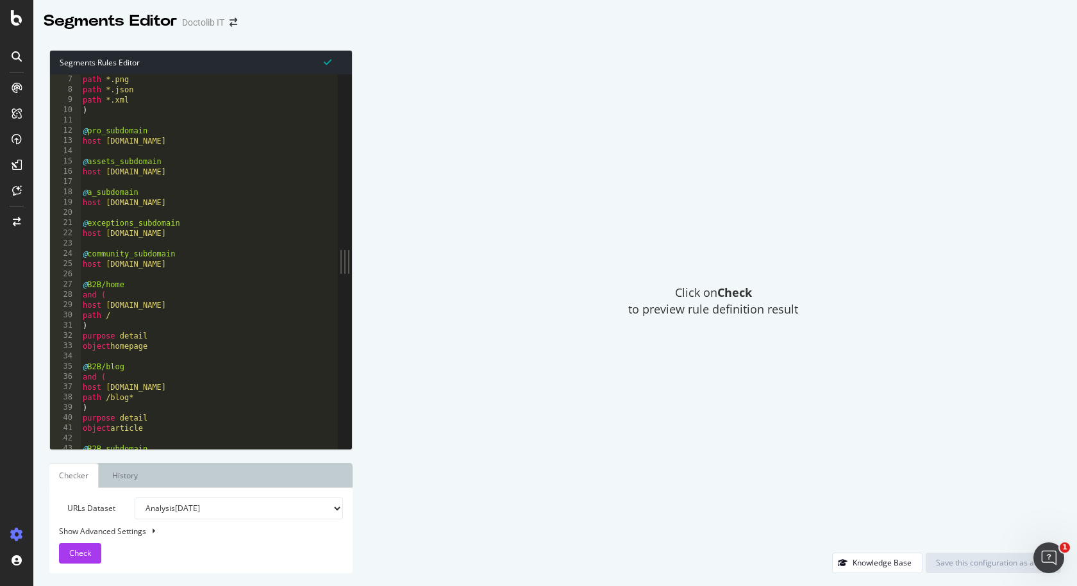
click at [146, 533] on div "Show Advanced Settings" at bounding box center [191, 531] width 284 height 11
select select "5000"
select select "100"
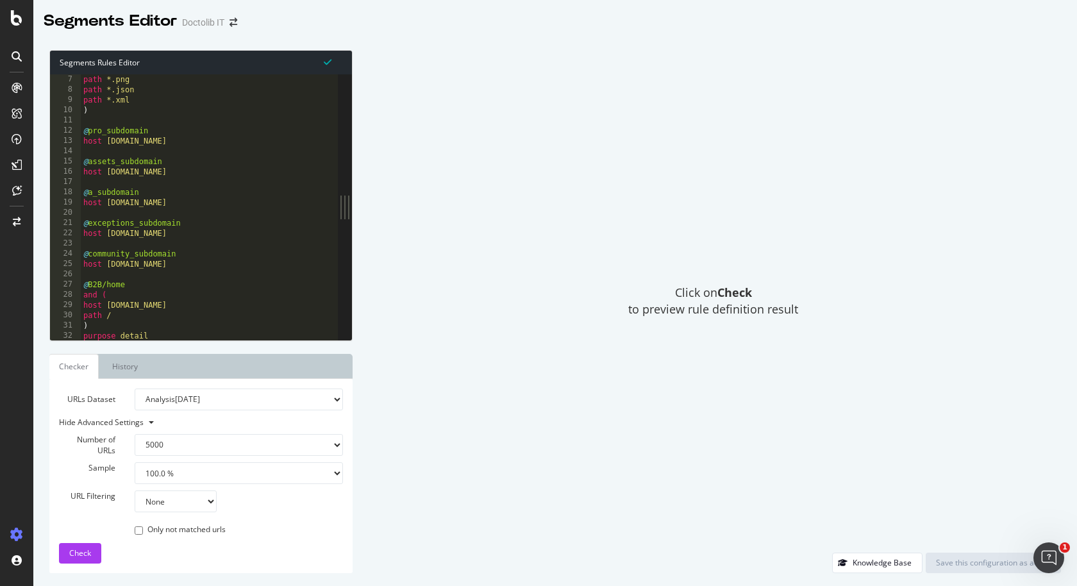
type textarea "@assets_subdomain"
click at [179, 166] on div "path *.png path *.json path *.xml ) @ pro_subdomain host pro.doctolib.it @ asse…" at bounding box center [240, 218] width 319 height 288
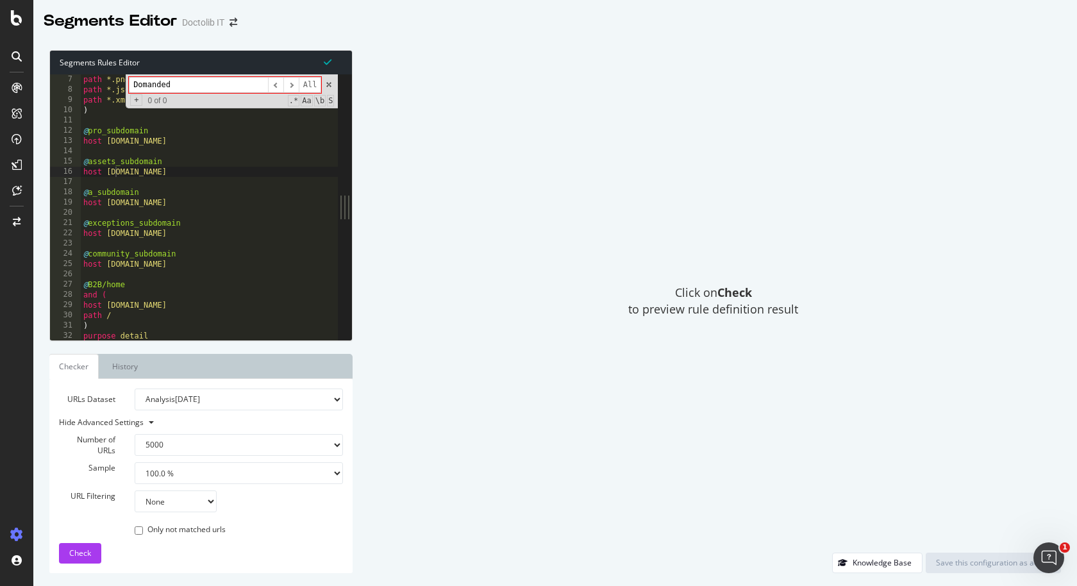
type input "Domanded"
